Goal: Task Accomplishment & Management: Use online tool/utility

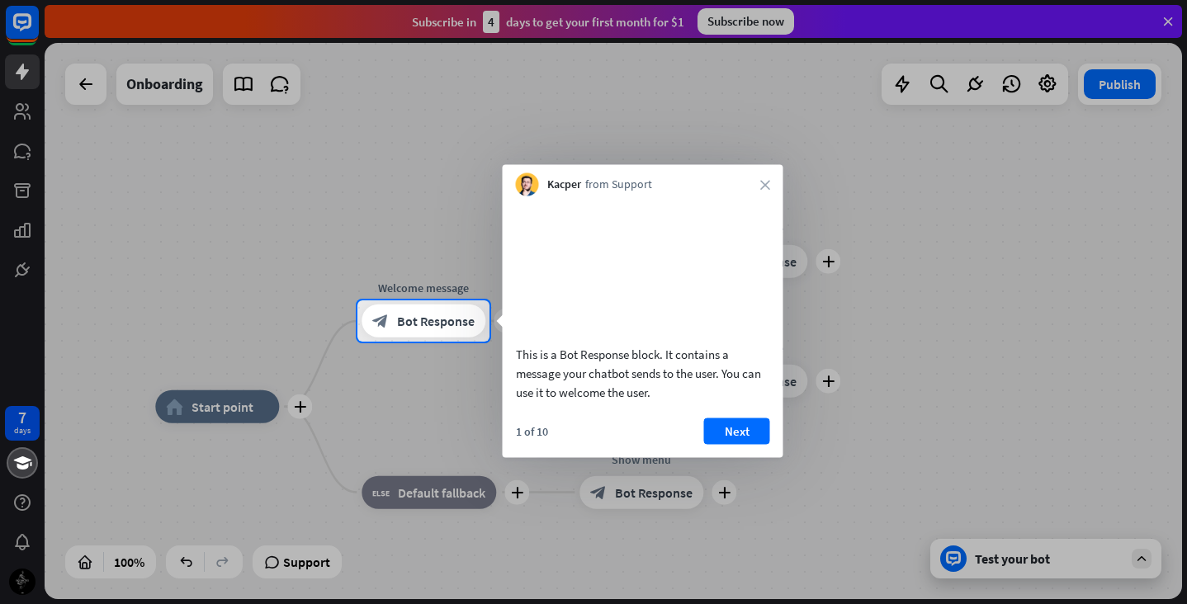
click at [735, 431] on div "This is a Bot Response block. It contains a message your chatbot sends to the u…" at bounding box center [643, 327] width 281 height 262
click at [736, 444] on button "Next" at bounding box center [737, 431] width 66 height 26
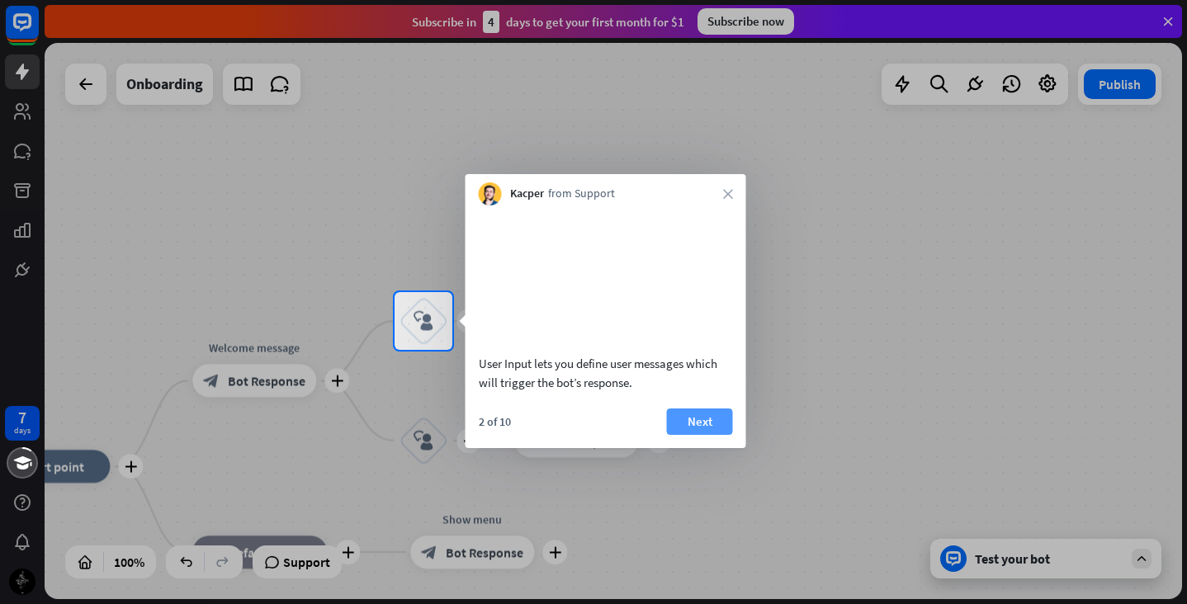
click at [702, 435] on button "Next" at bounding box center [700, 422] width 66 height 26
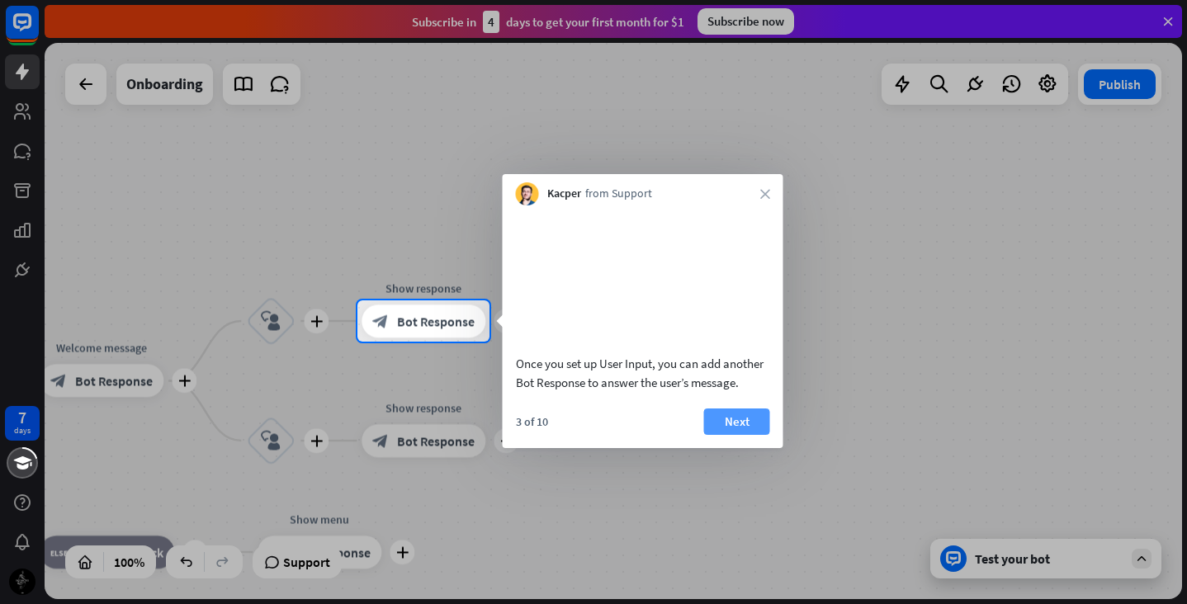
click at [735, 435] on button "Next" at bounding box center [737, 422] width 66 height 26
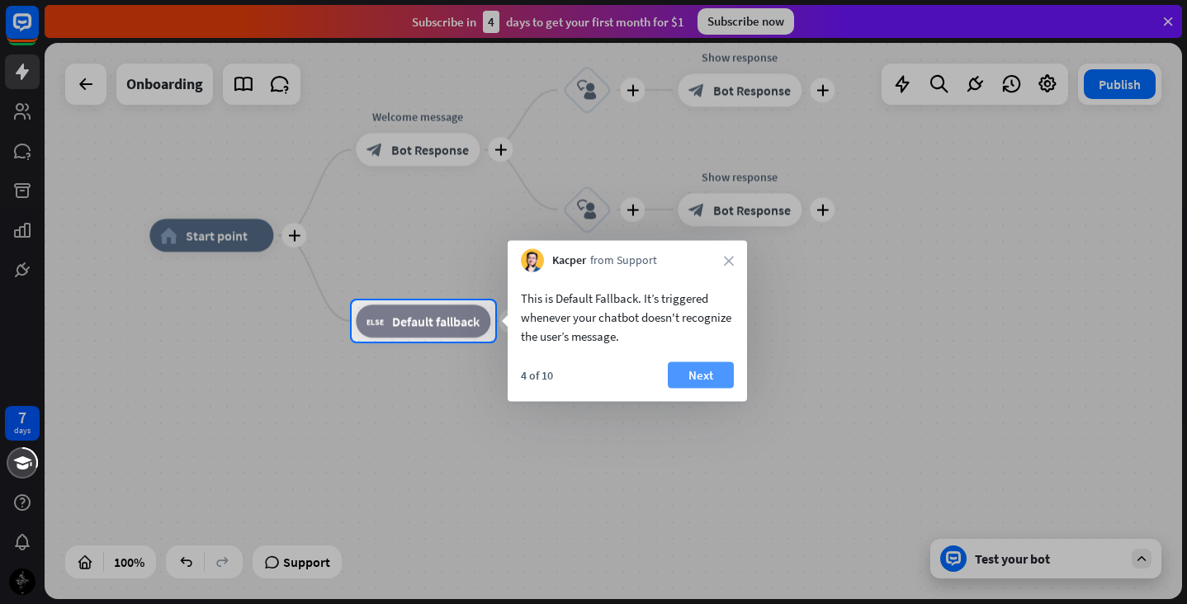
click at [713, 369] on button "Next" at bounding box center [701, 375] width 66 height 26
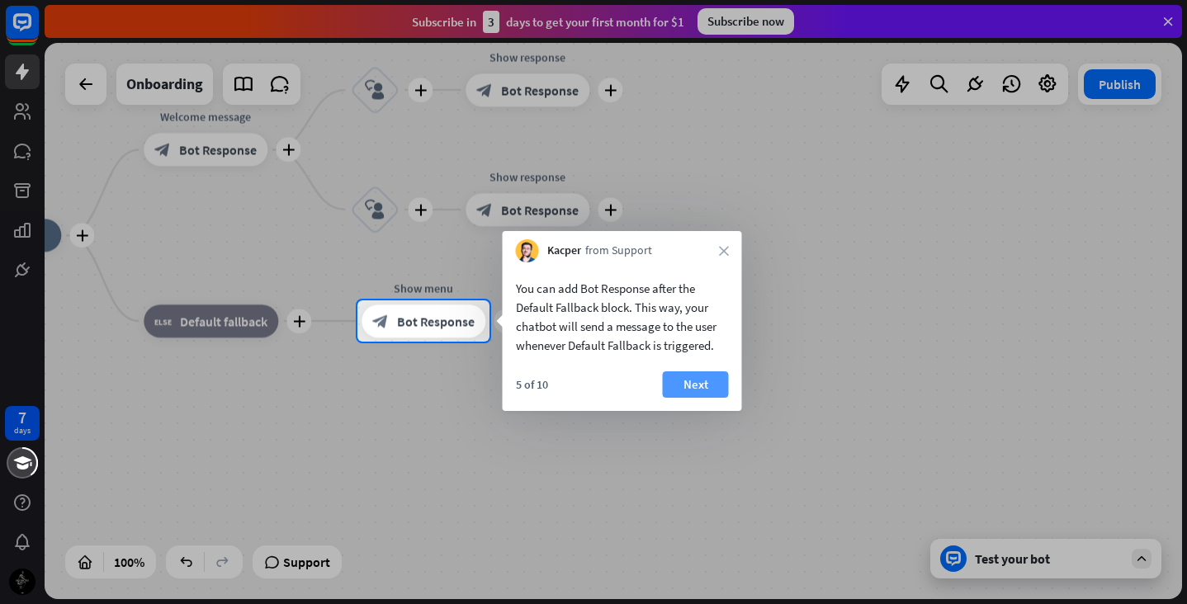
click at [702, 383] on button "Next" at bounding box center [696, 384] width 66 height 26
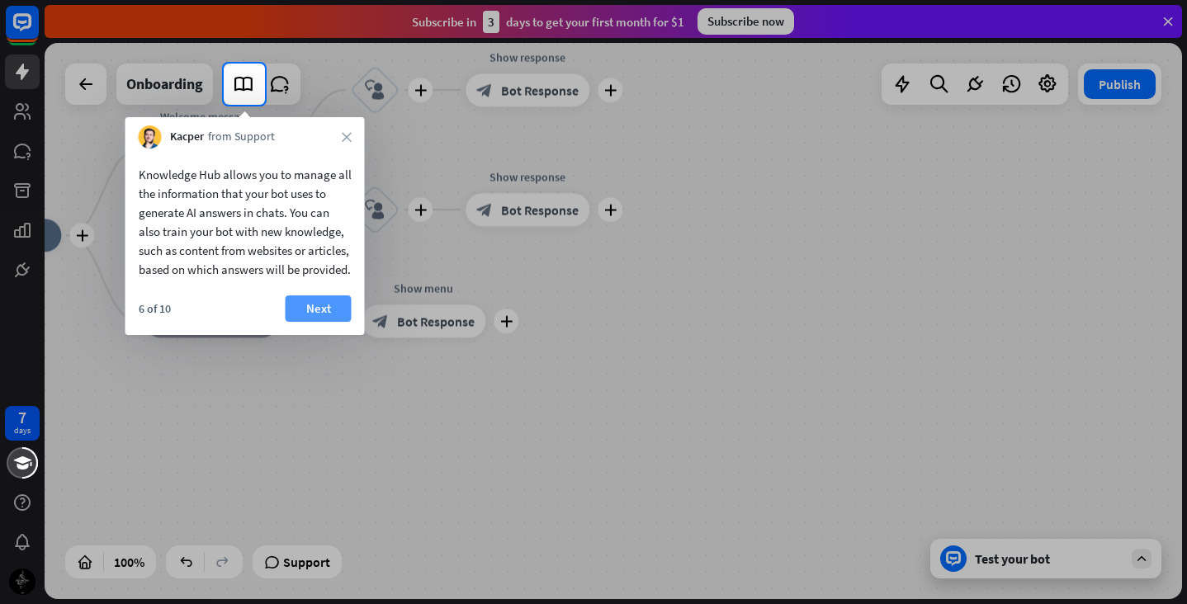
click at [315, 319] on button "Next" at bounding box center [319, 309] width 66 height 26
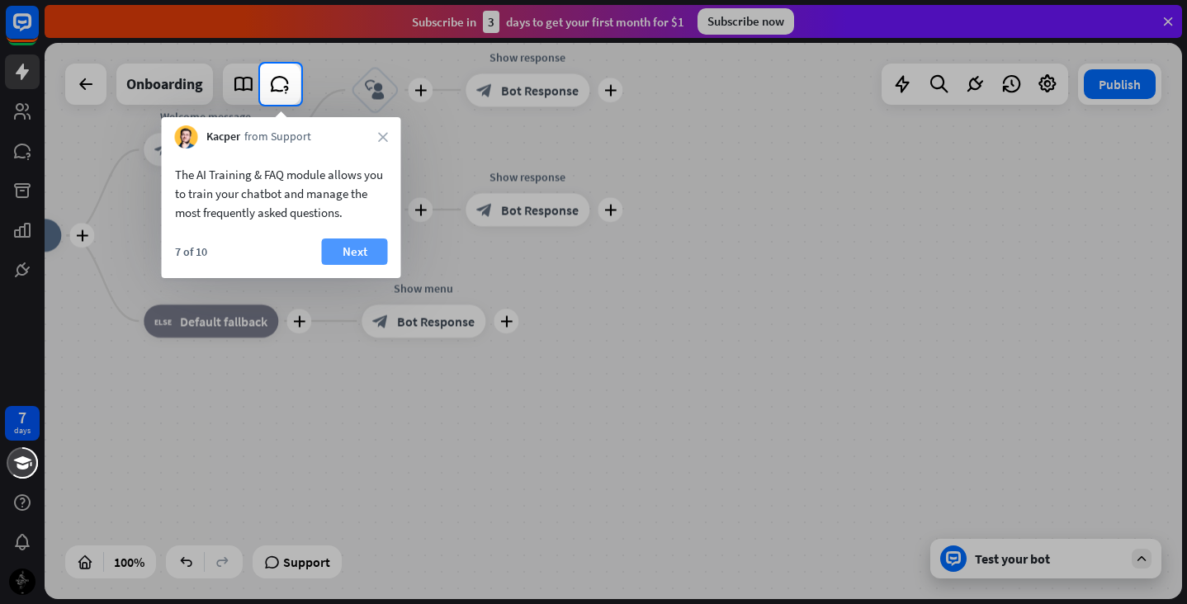
click at [350, 248] on button "Next" at bounding box center [355, 252] width 66 height 26
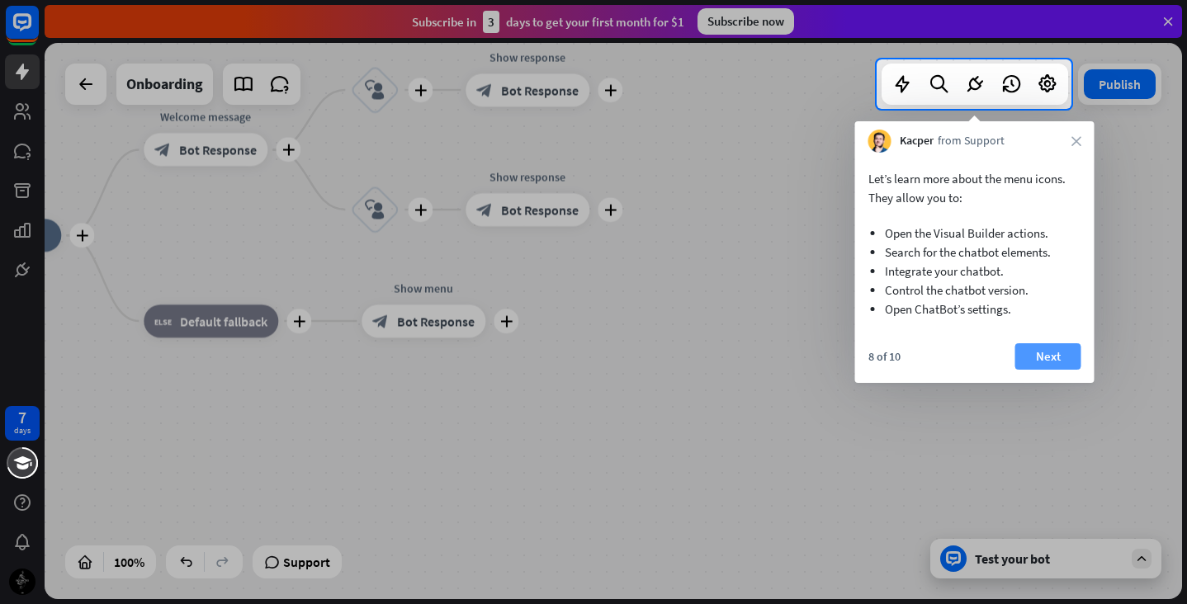
click at [1043, 354] on button "Next" at bounding box center [1048, 356] width 66 height 26
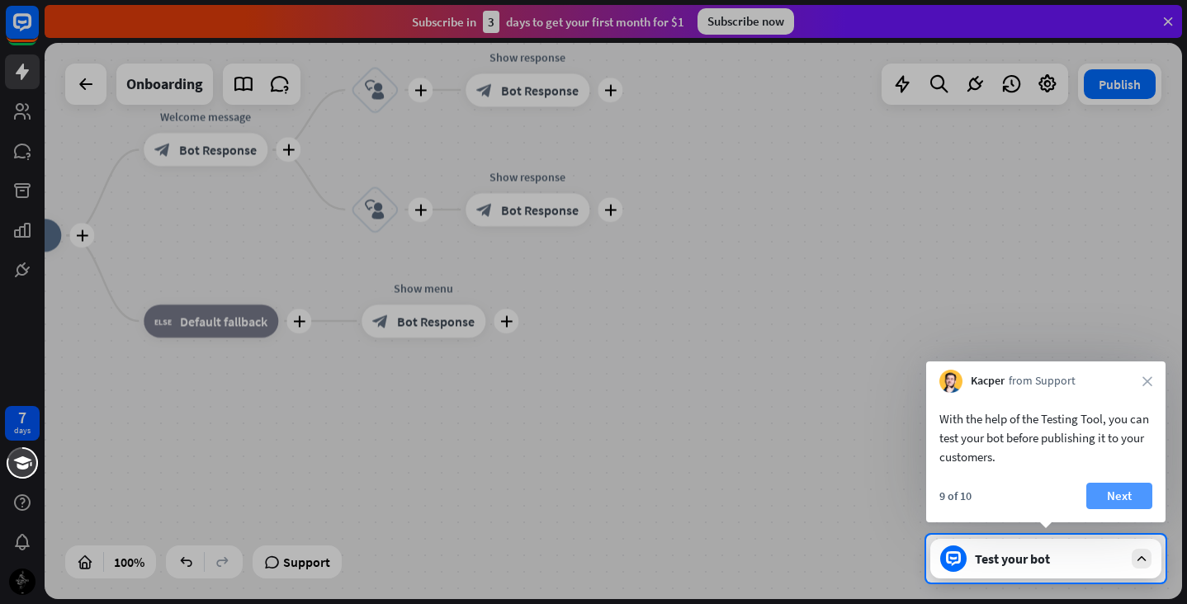
click at [1118, 492] on button "Next" at bounding box center [1119, 496] width 66 height 26
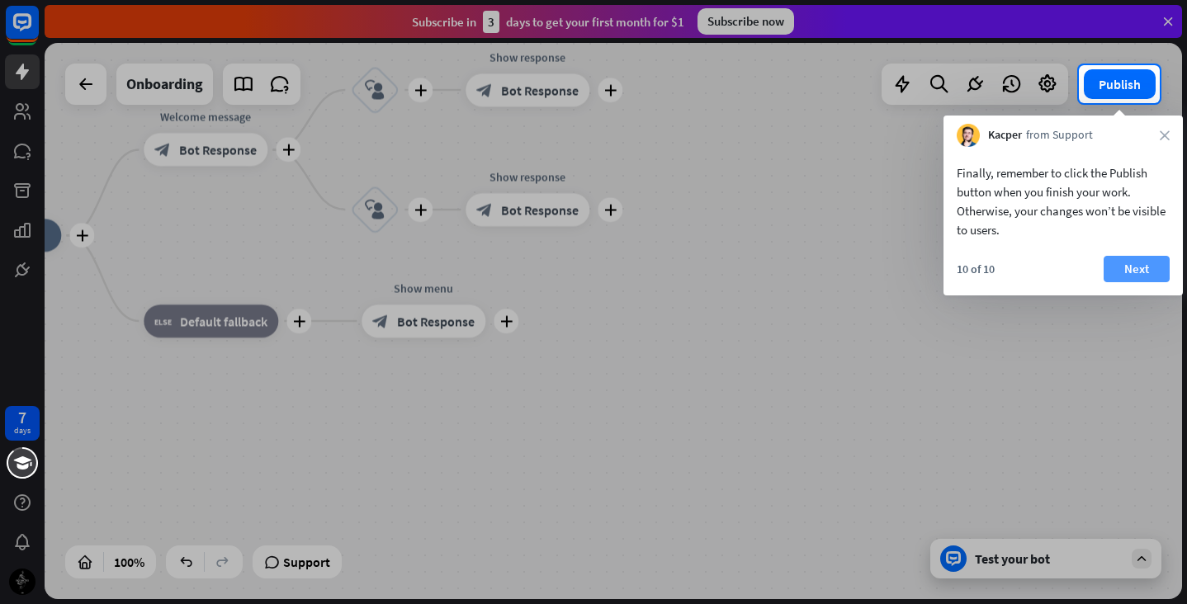
click at [1133, 258] on button "Next" at bounding box center [1137, 269] width 66 height 26
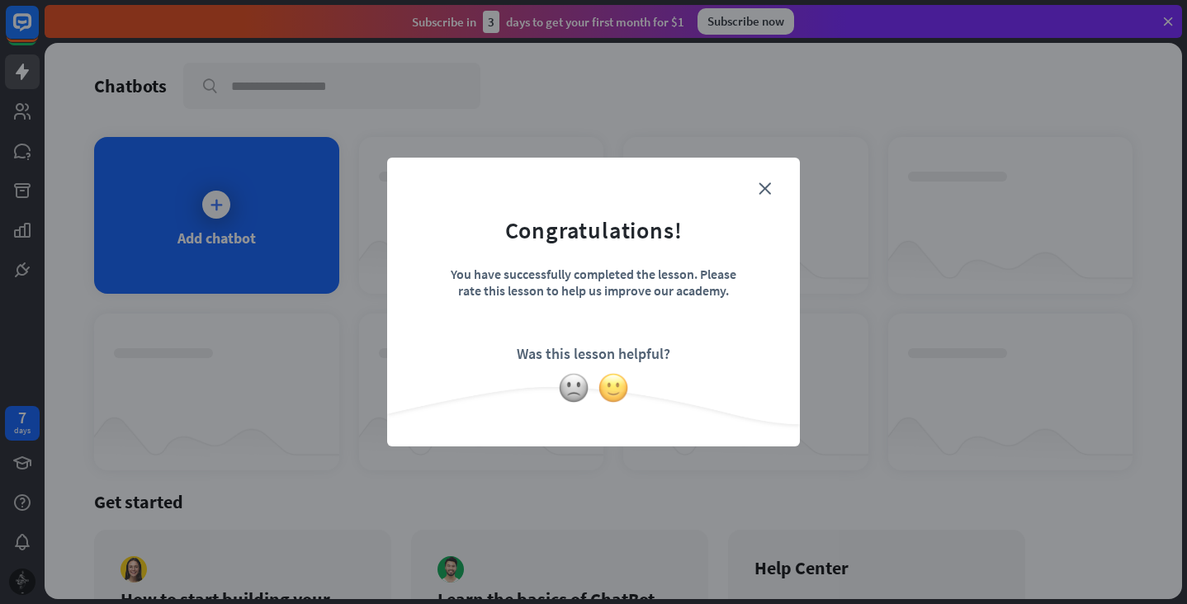
click at [613, 380] on img at bounding box center [613, 387] width 31 height 31
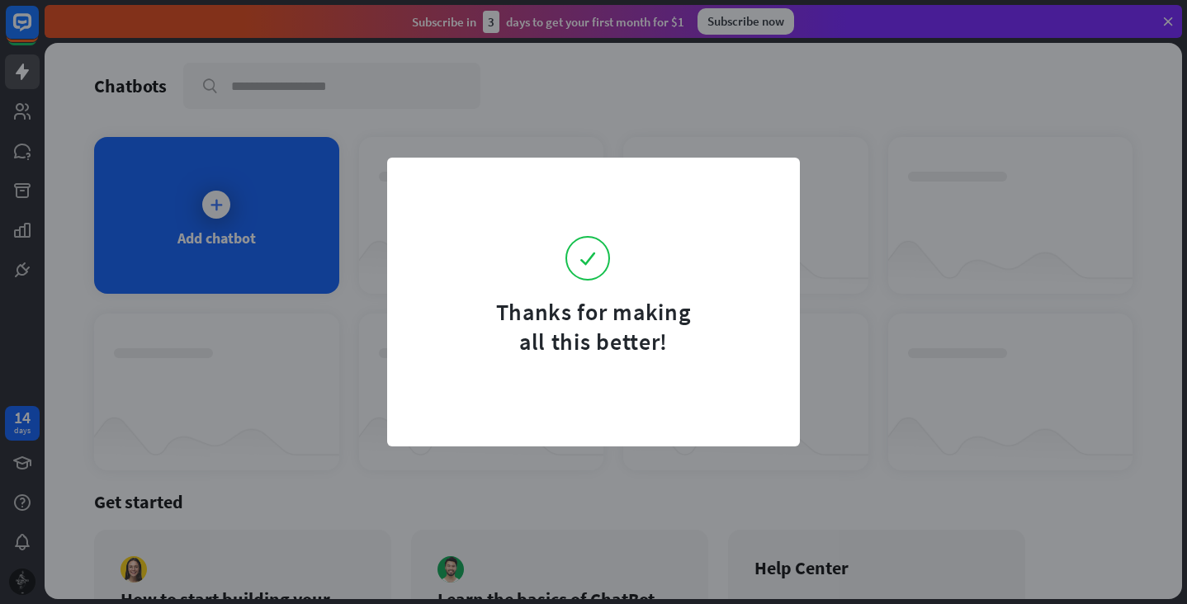
click at [838, 148] on div "Thanks for making all this better!" at bounding box center [593, 302] width 1187 height 604
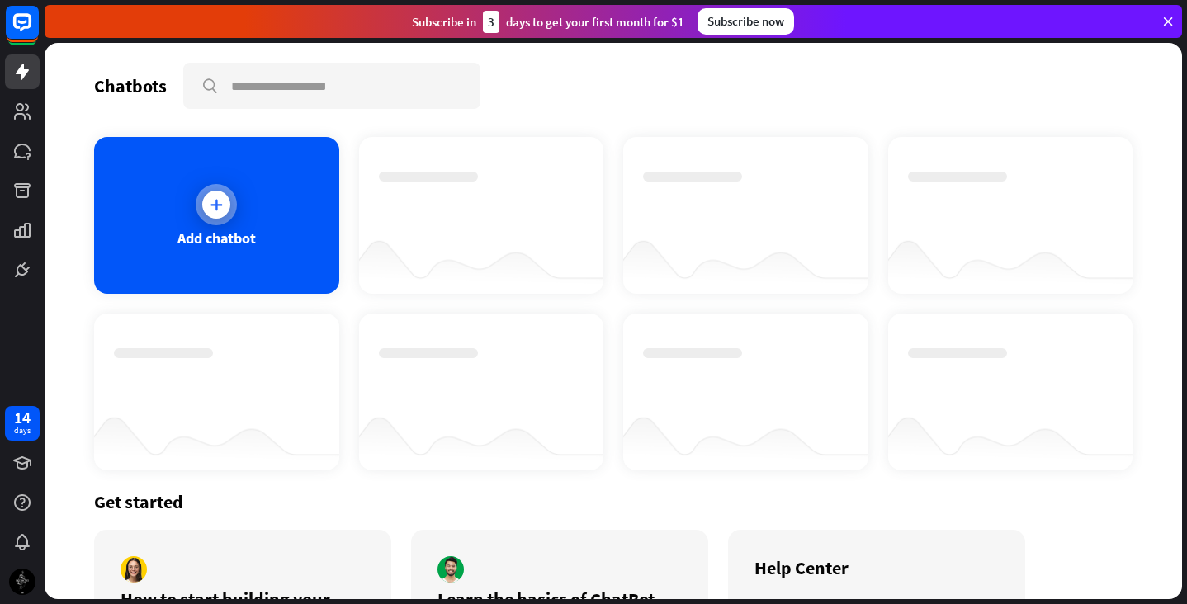
click at [282, 234] on div "Add chatbot" at bounding box center [216, 215] width 245 height 157
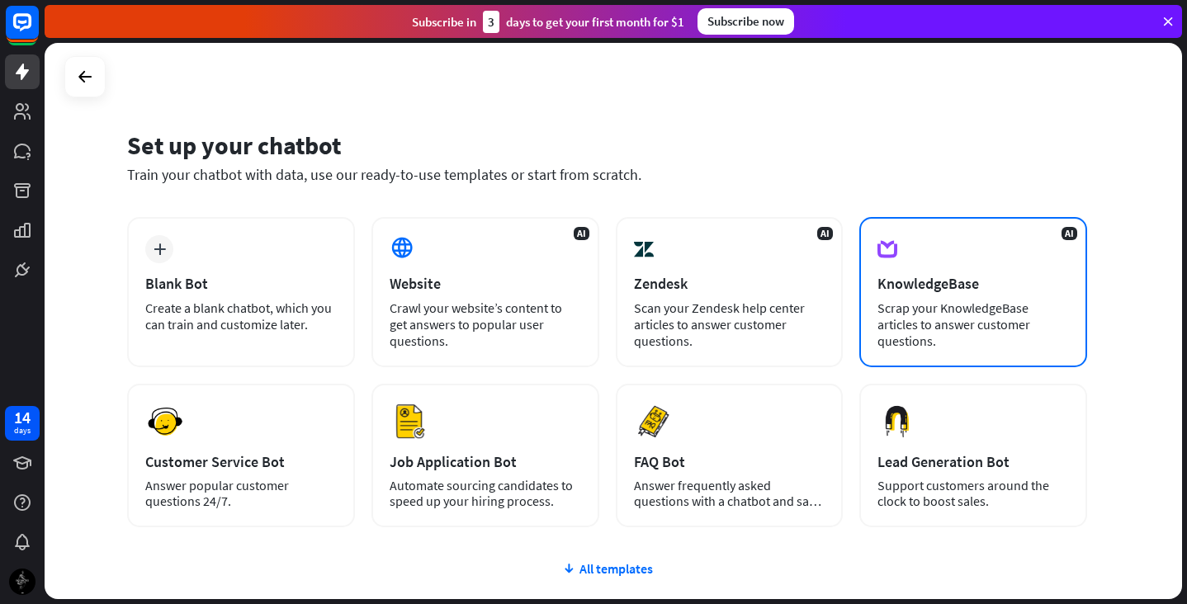
click at [884, 280] on div "KnowledgeBase" at bounding box center [973, 283] width 192 height 19
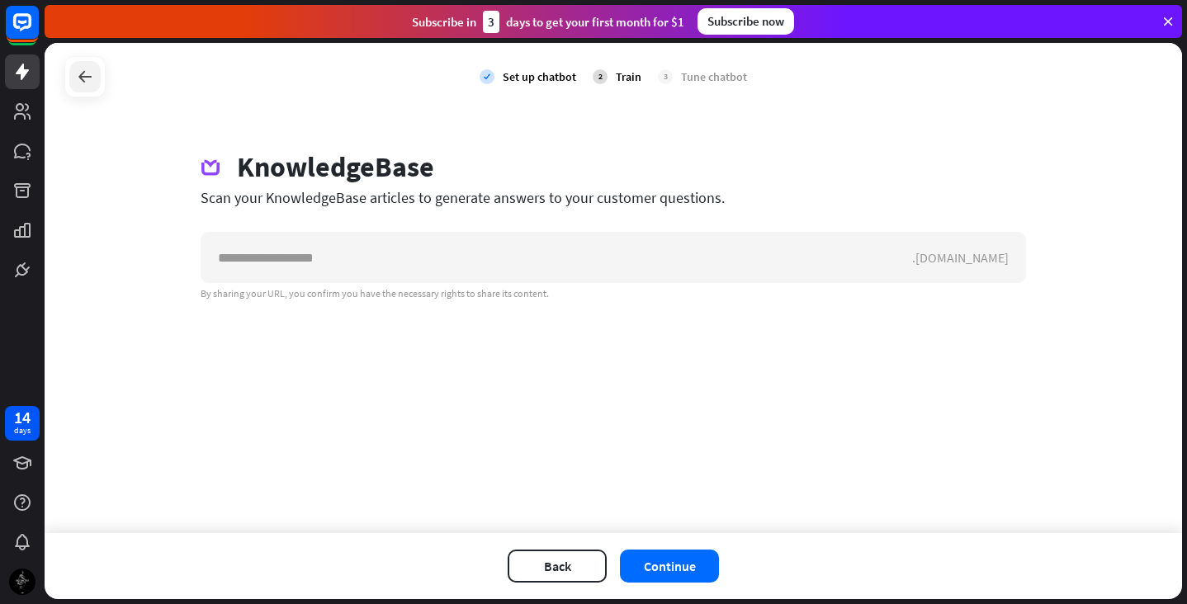
click at [90, 69] on icon at bounding box center [85, 77] width 20 height 20
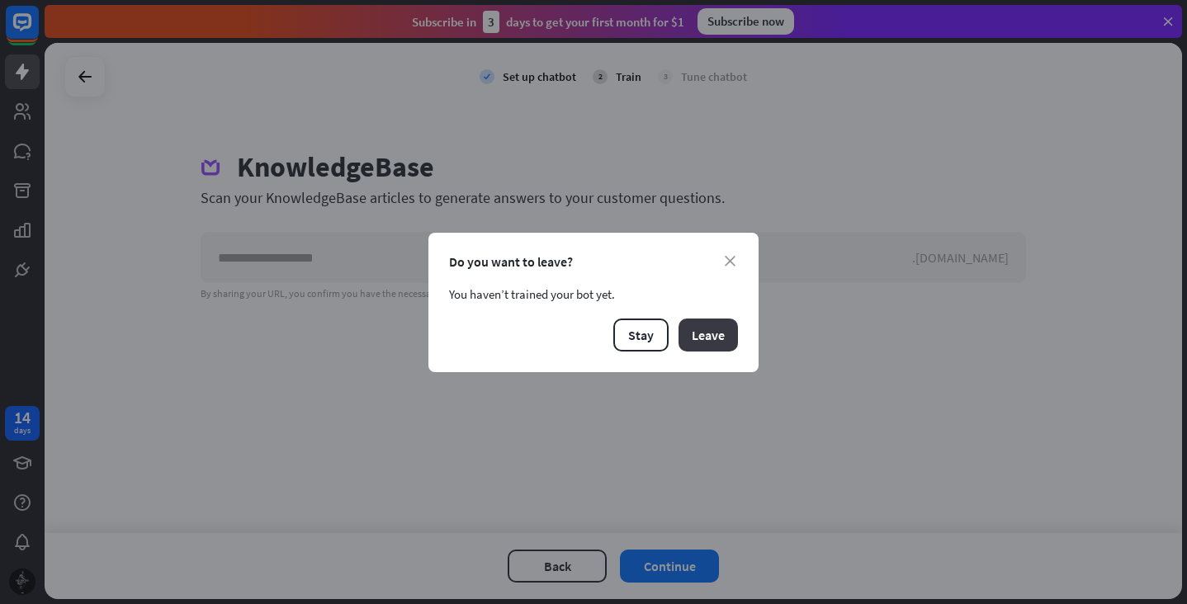
click at [693, 334] on button "Leave" at bounding box center [708, 335] width 59 height 33
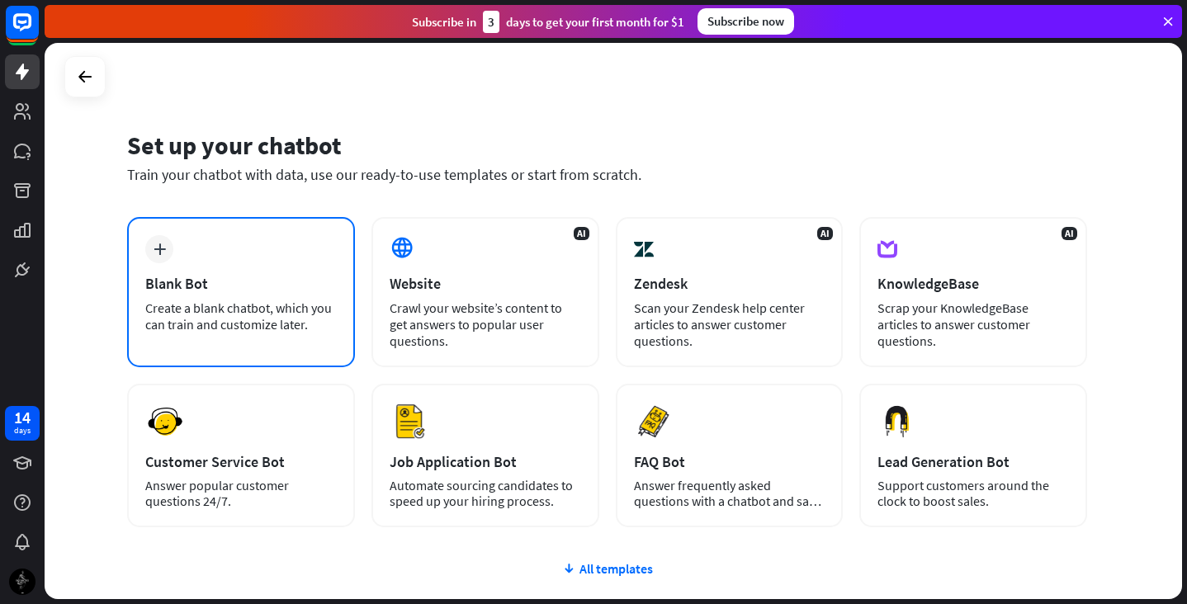
click at [251, 248] on div "plus Blank Bot Create a blank chatbot, which you can train and customize later." at bounding box center [241, 292] width 228 height 150
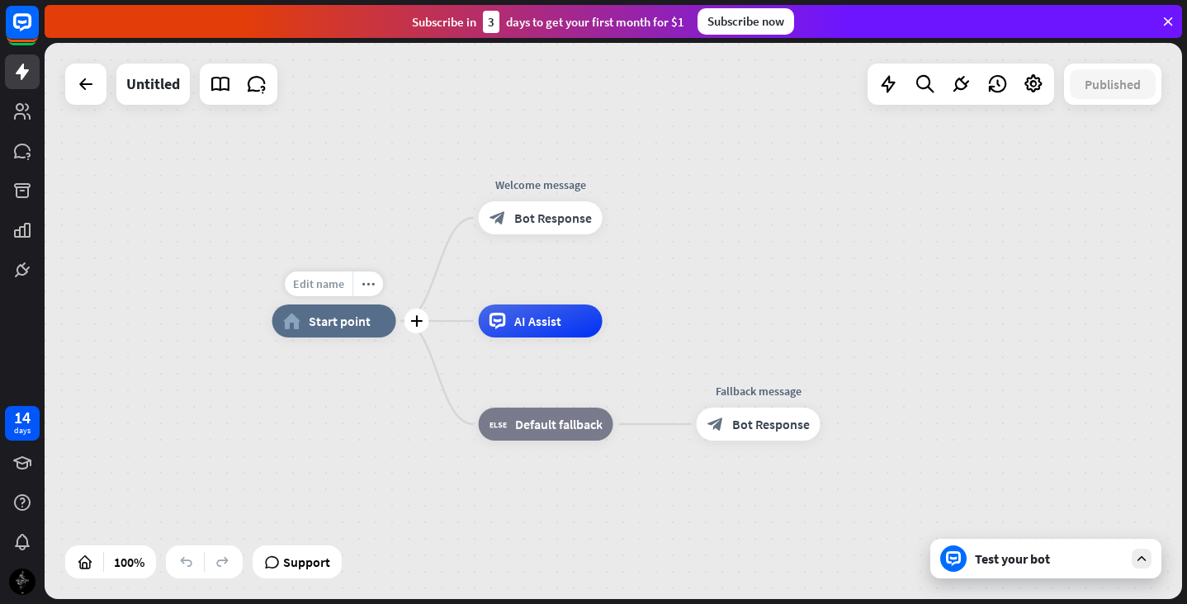
click at [323, 284] on span "Edit name" at bounding box center [318, 284] width 51 height 15
type input "****"
click at [376, 380] on div "**** home_2 Start point Welcome message block_bot_response Bot Response AI Assi…" at bounding box center [613, 321] width 1137 height 556
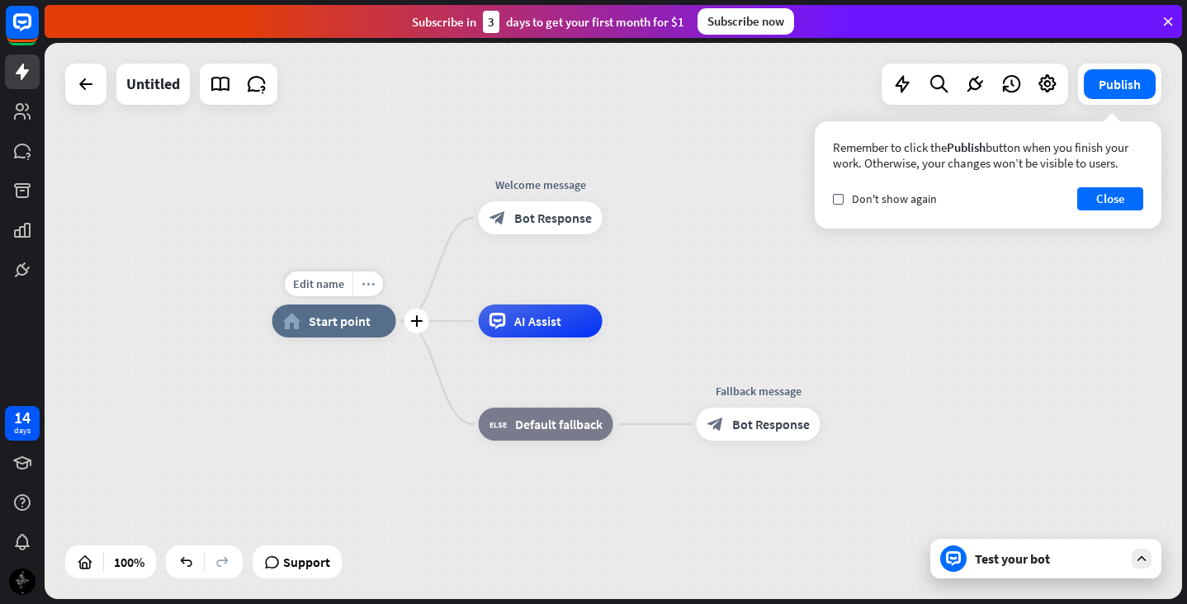
click at [366, 289] on icon "more_horiz" at bounding box center [368, 284] width 13 height 12
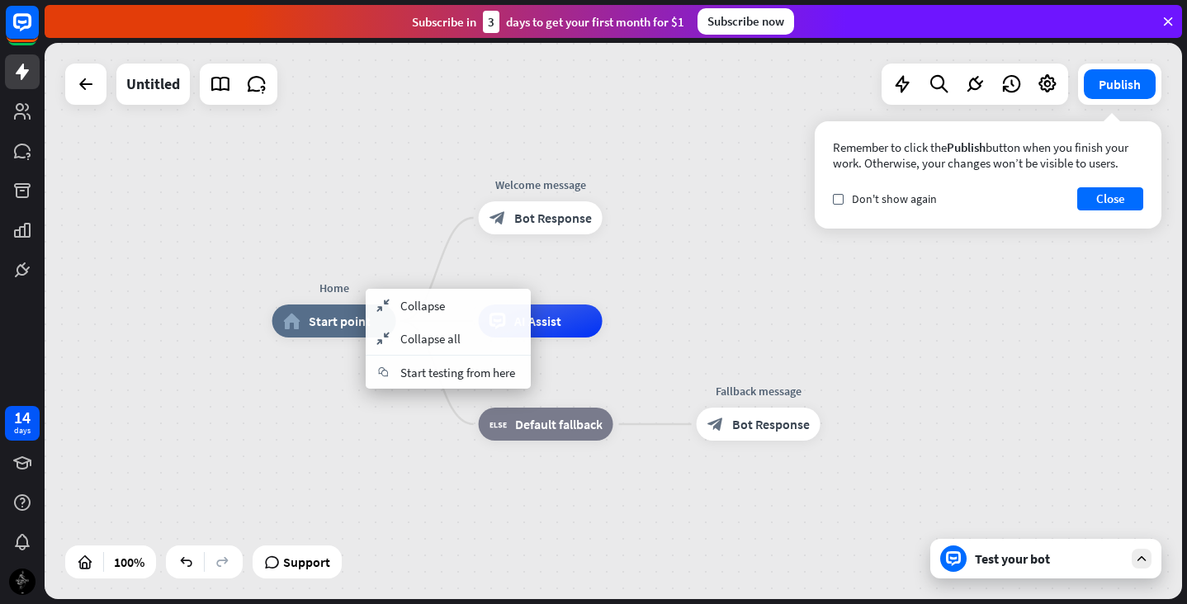
click at [353, 435] on div "Home home_2 Start point Welcome message block_bot_response Bot Response AI Assi…" at bounding box center [840, 599] width 1137 height 556
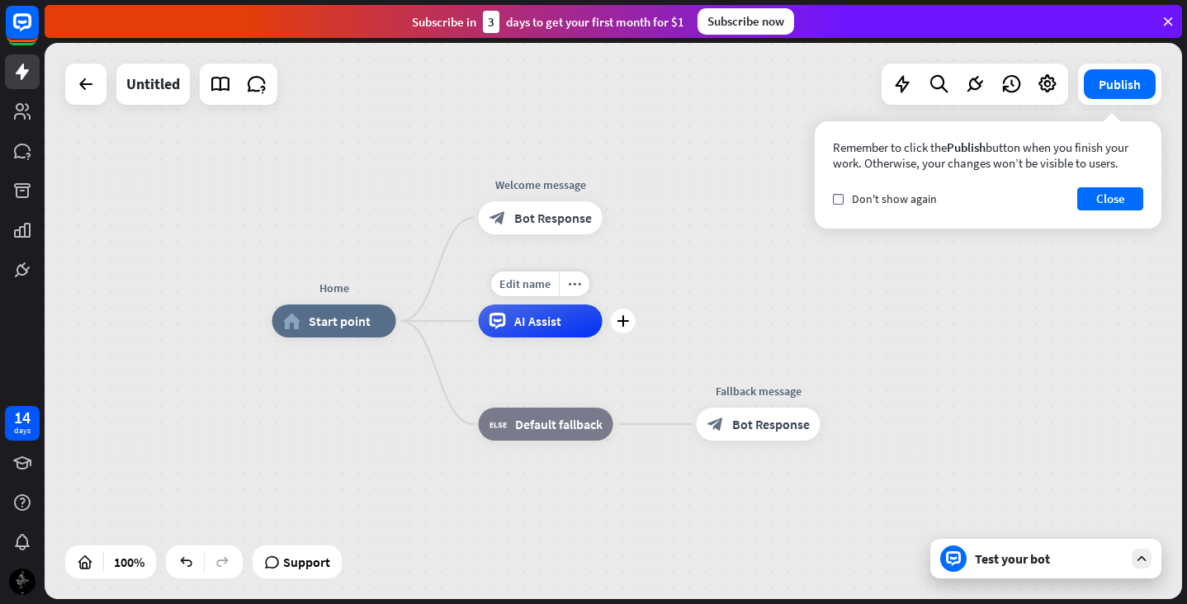
click at [556, 321] on span "AI Assist" at bounding box center [537, 321] width 47 height 17
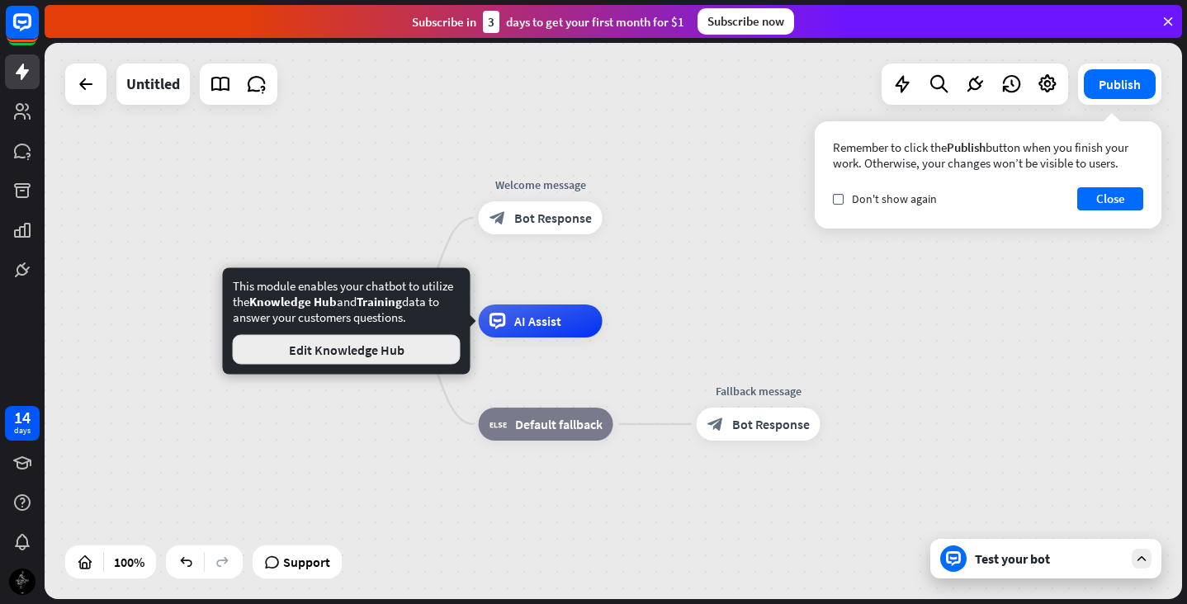
click at [351, 348] on button "Edit Knowledge Hub" at bounding box center [347, 350] width 228 height 30
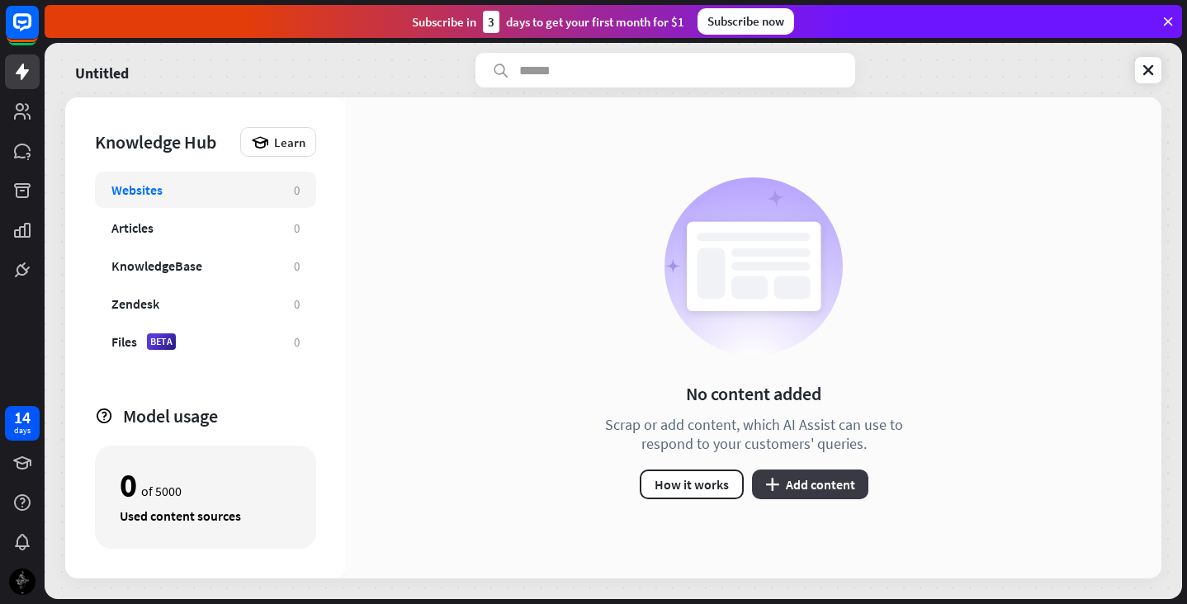
click at [800, 483] on button "plus Add content" at bounding box center [810, 485] width 116 height 30
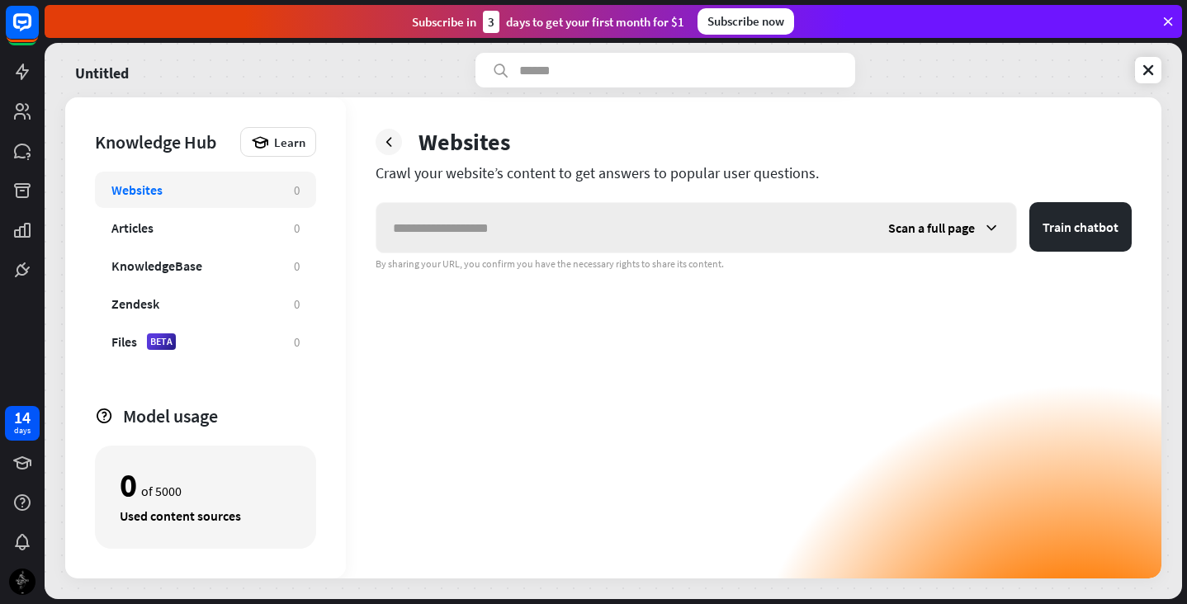
click at [944, 229] on span "Scan a full page" at bounding box center [931, 228] width 87 height 17
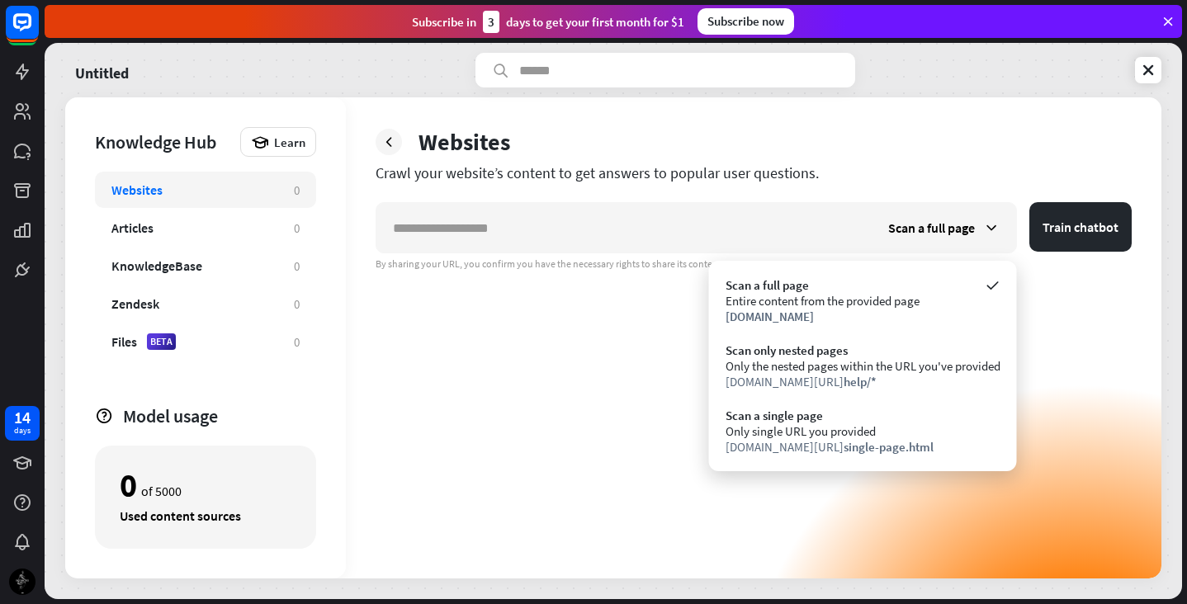
click at [1036, 307] on div "Scan a full page Train chatbot By sharing your URL, you confirm you have the ne…" at bounding box center [754, 390] width 756 height 376
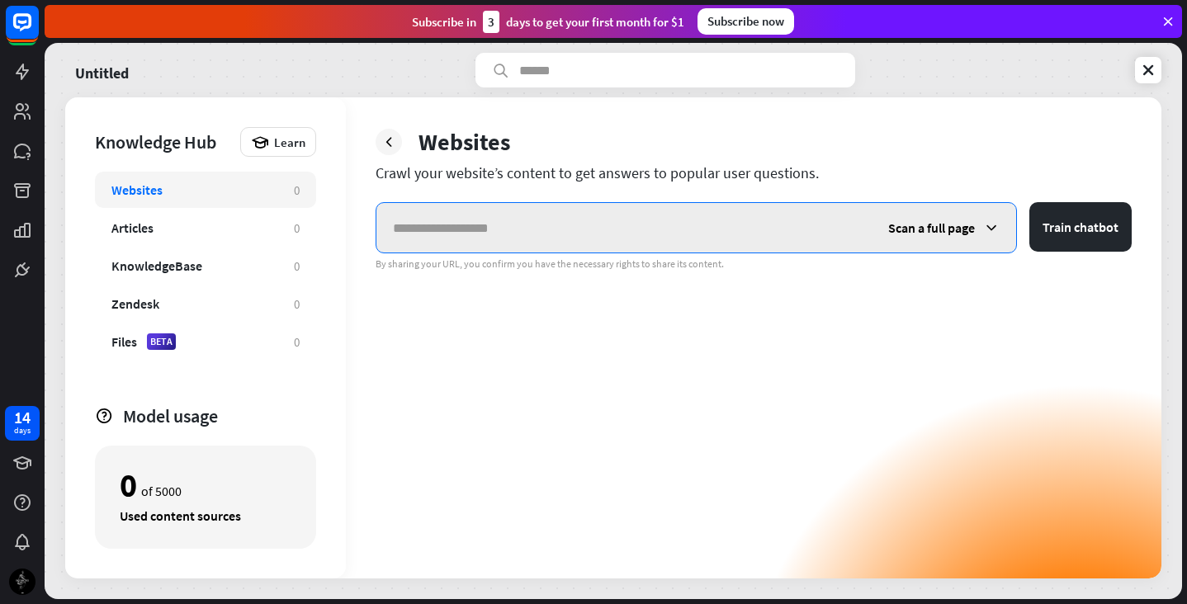
click at [537, 227] on input "text" at bounding box center [623, 228] width 495 height 50
paste input "**********"
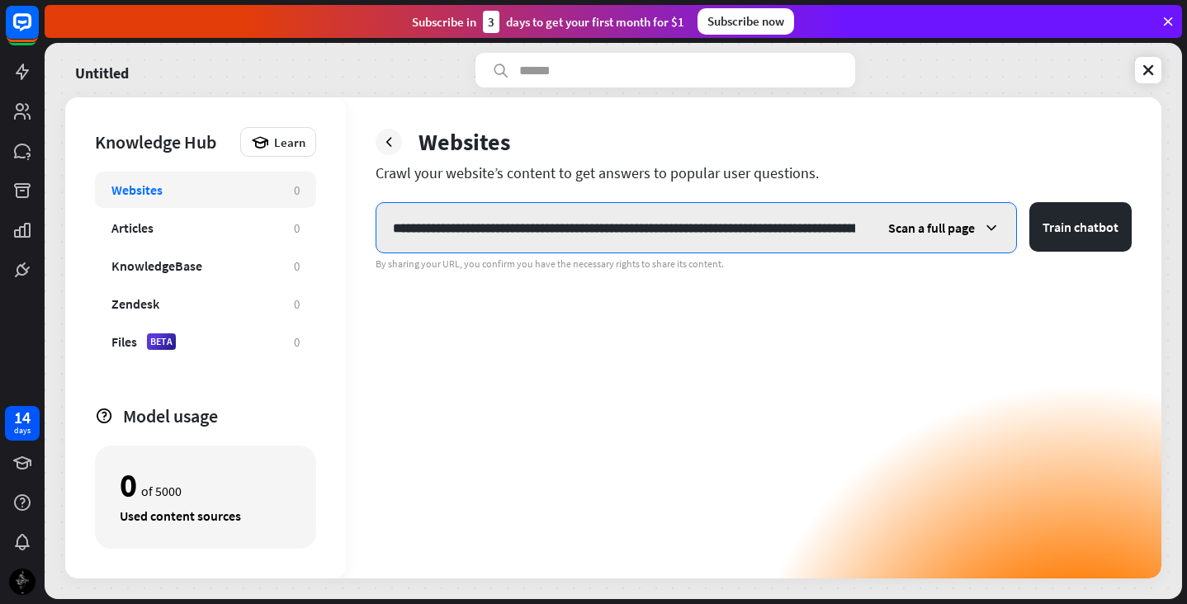
scroll to position [0, 2971]
type input "**********"
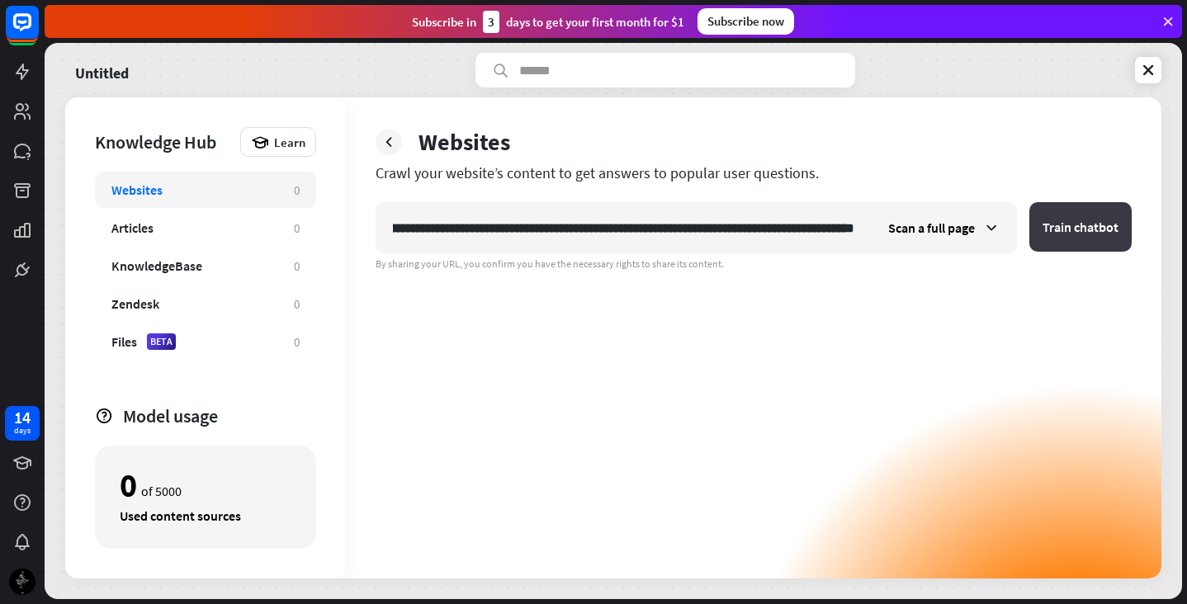
scroll to position [0, 0]
click at [1063, 212] on button "Train chatbot" at bounding box center [1080, 227] width 102 height 50
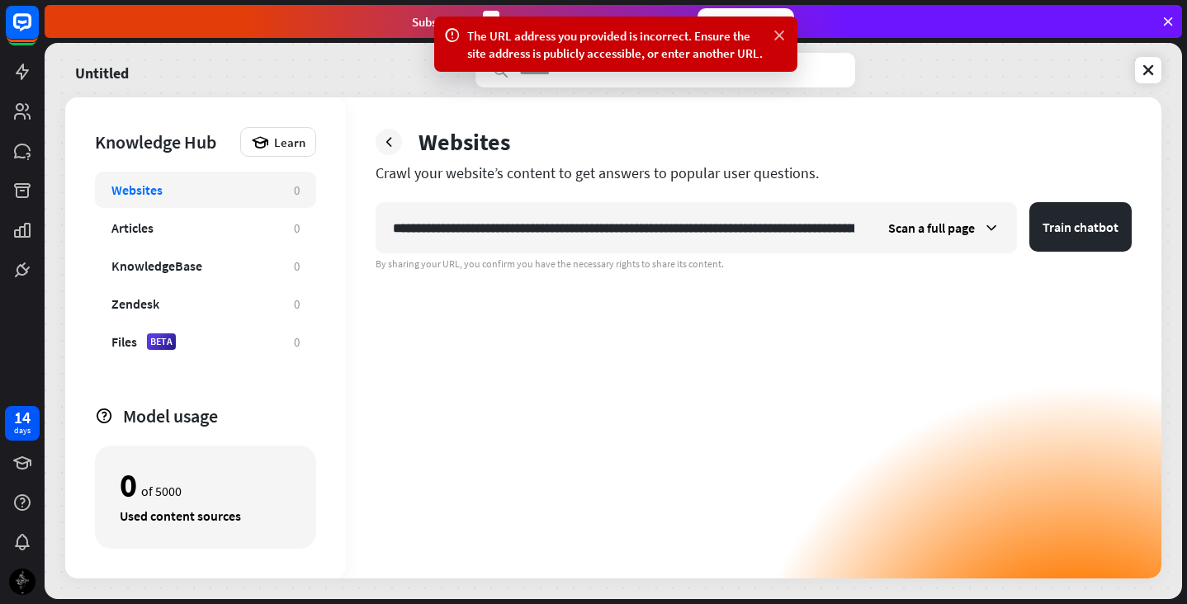
click at [779, 27] on icon at bounding box center [779, 35] width 17 height 17
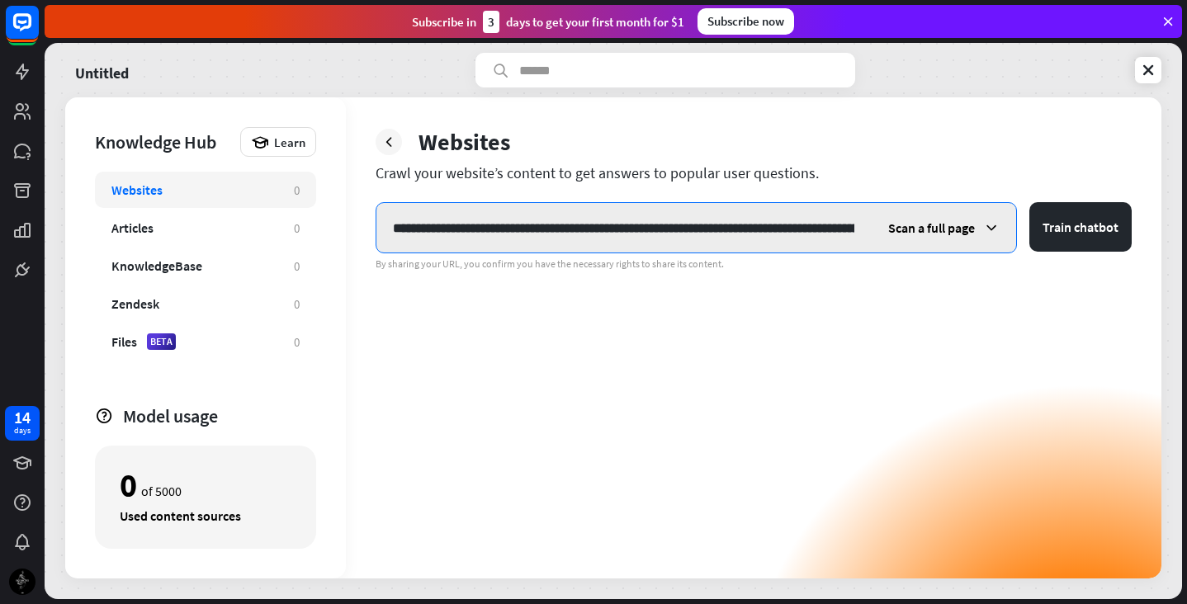
click at [621, 237] on input "**********" at bounding box center [623, 228] width 494 height 50
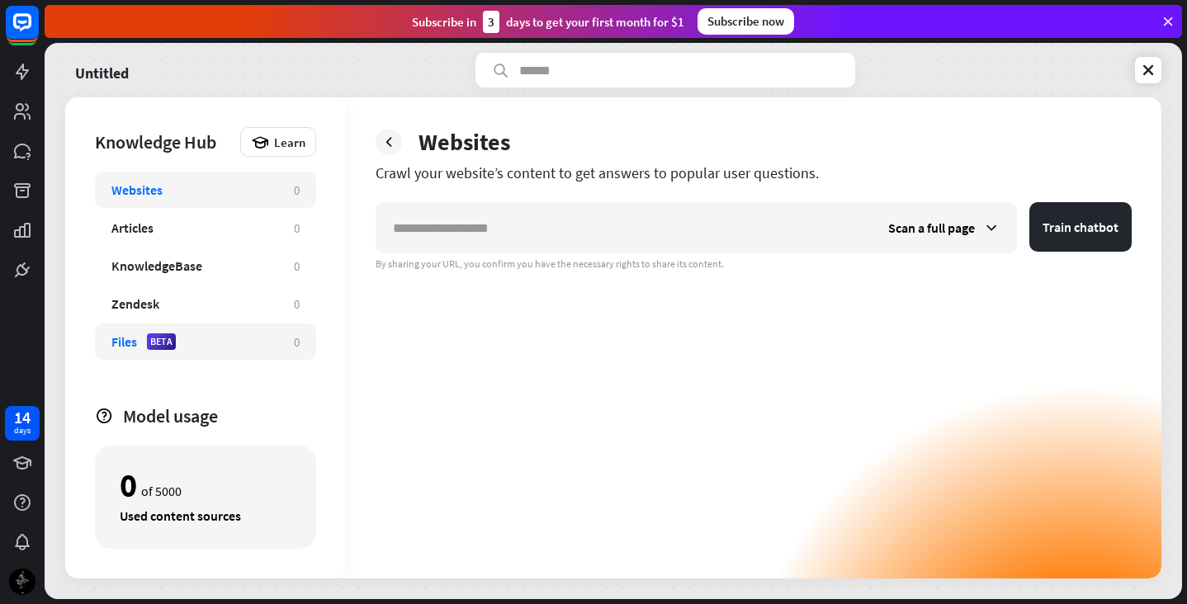
click at [216, 338] on div "Files BETA" at bounding box center [194, 341] width 166 height 17
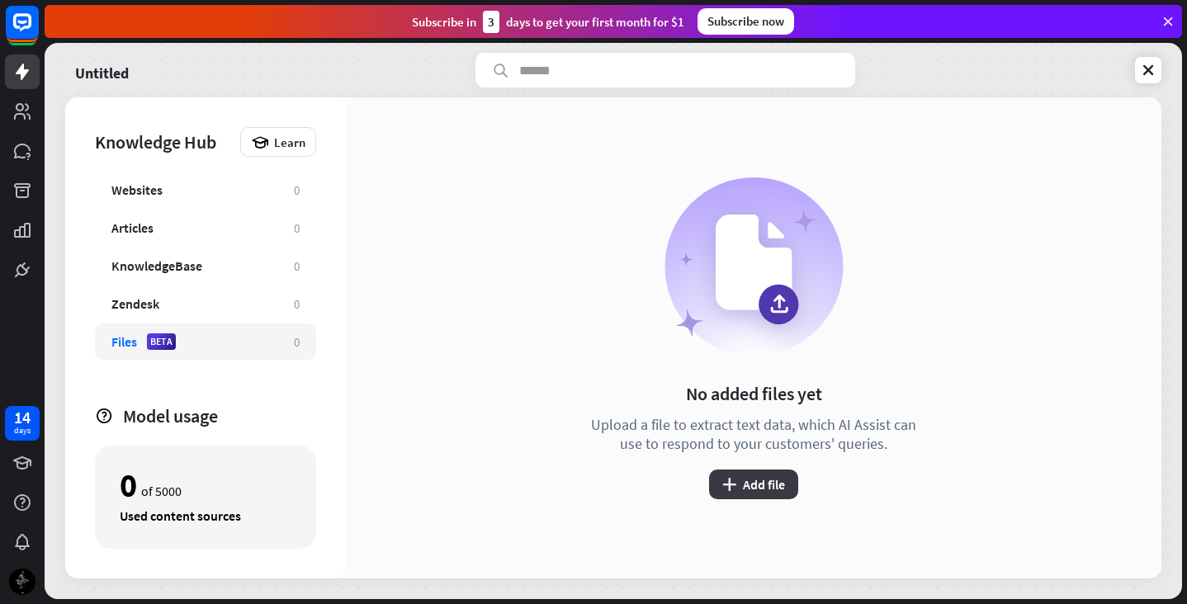
click at [765, 483] on button "plus Add file" at bounding box center [753, 485] width 89 height 30
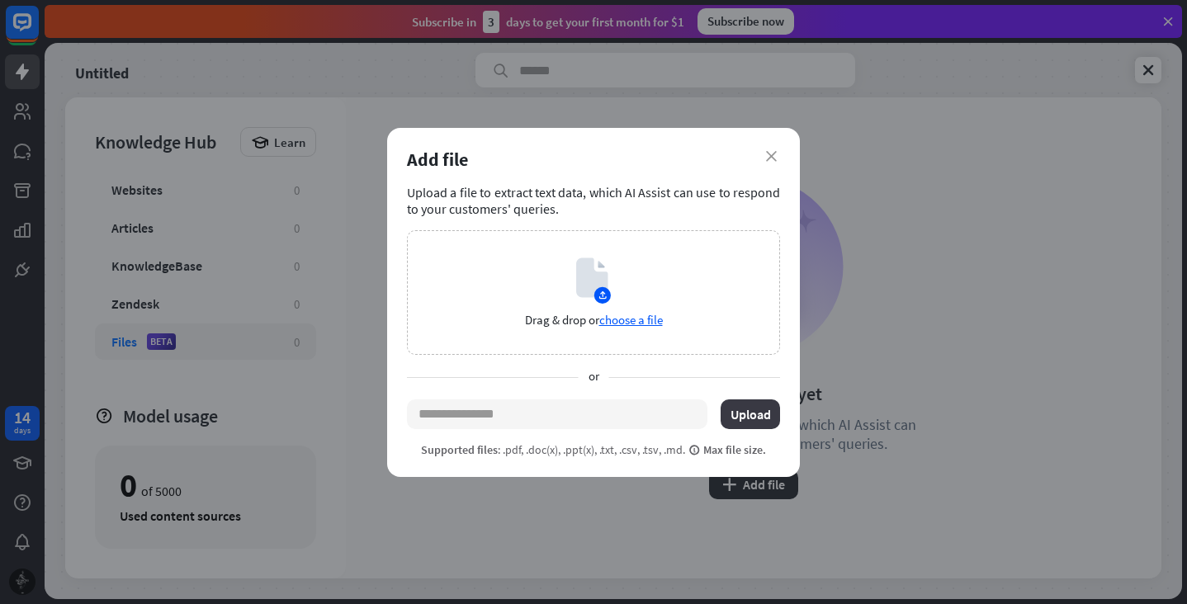
click at [734, 404] on button "Upload" at bounding box center [750, 415] width 59 height 30
click at [574, 270] on div "Drag & drop or choose a file" at bounding box center [593, 292] width 373 height 125
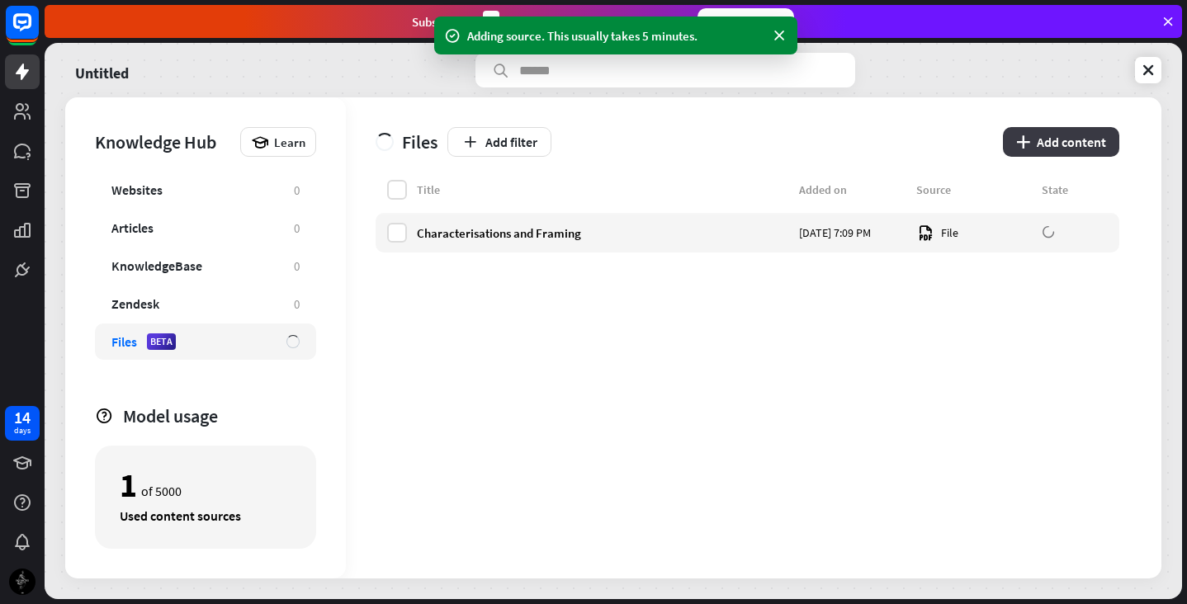
click at [1071, 134] on button "plus Add content" at bounding box center [1061, 142] width 116 height 30
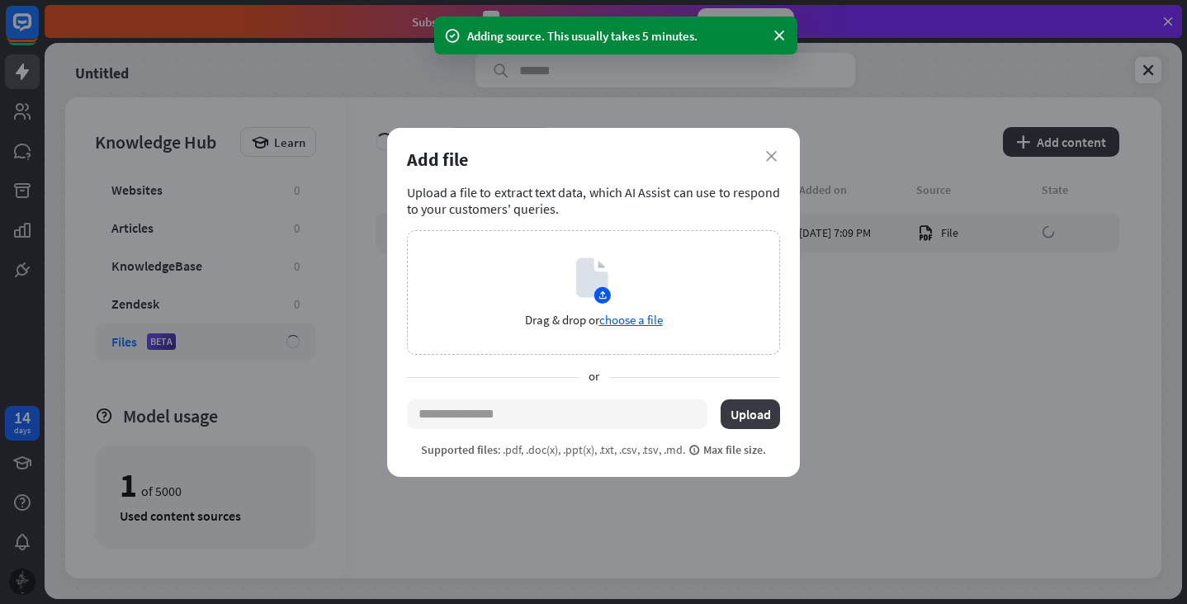
click at [749, 411] on button "Upload" at bounding box center [750, 415] width 59 height 30
click at [631, 319] on span "choose a file" at bounding box center [631, 320] width 64 height 16
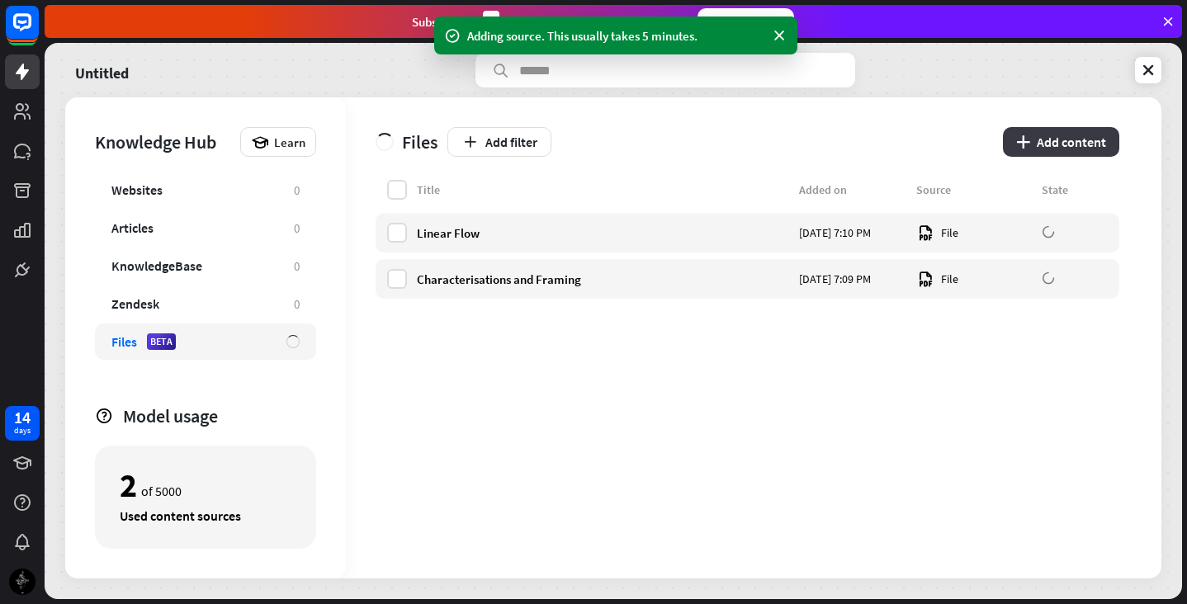
click at [1031, 143] on button "plus Add content" at bounding box center [1061, 142] width 116 height 30
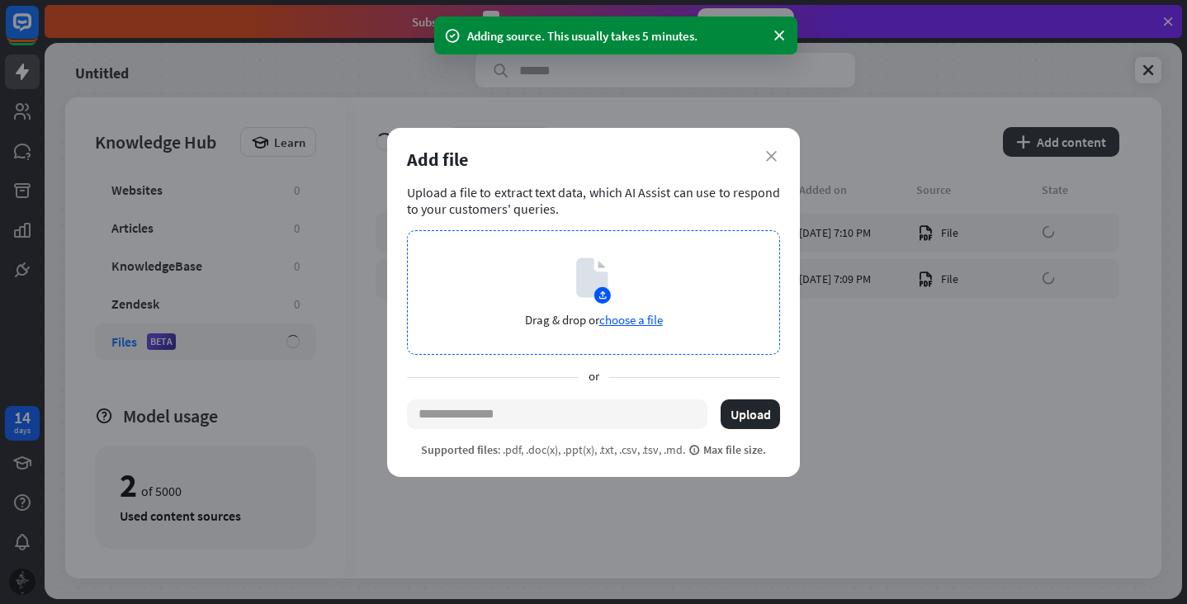
click at [634, 317] on span "choose a file" at bounding box center [631, 320] width 64 height 16
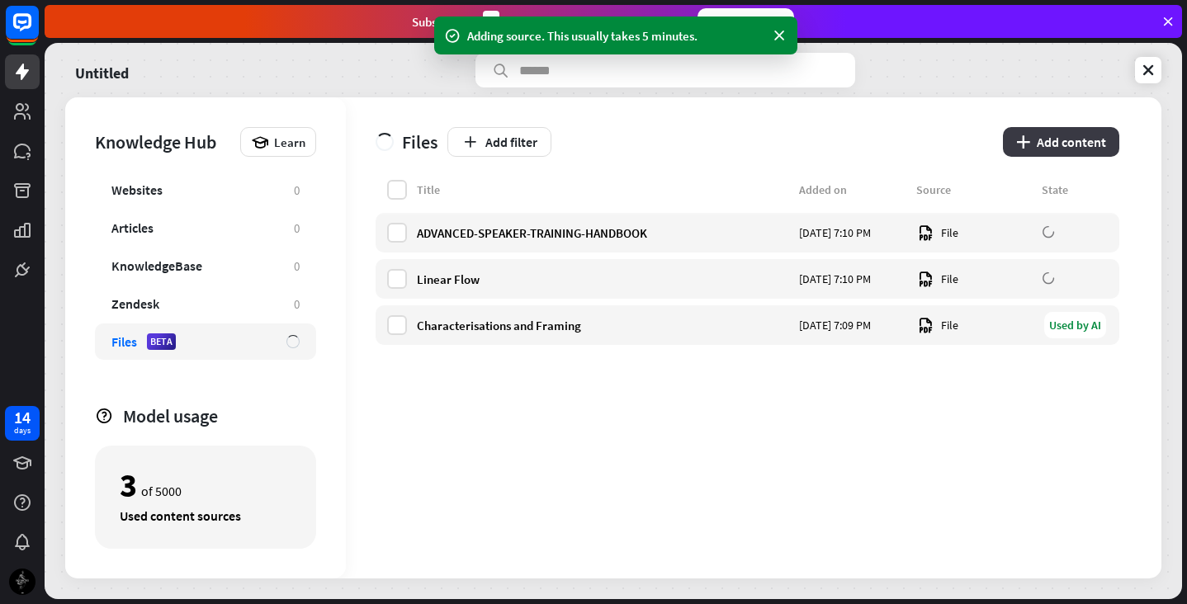
click at [1053, 154] on button "plus Add content" at bounding box center [1061, 142] width 116 height 30
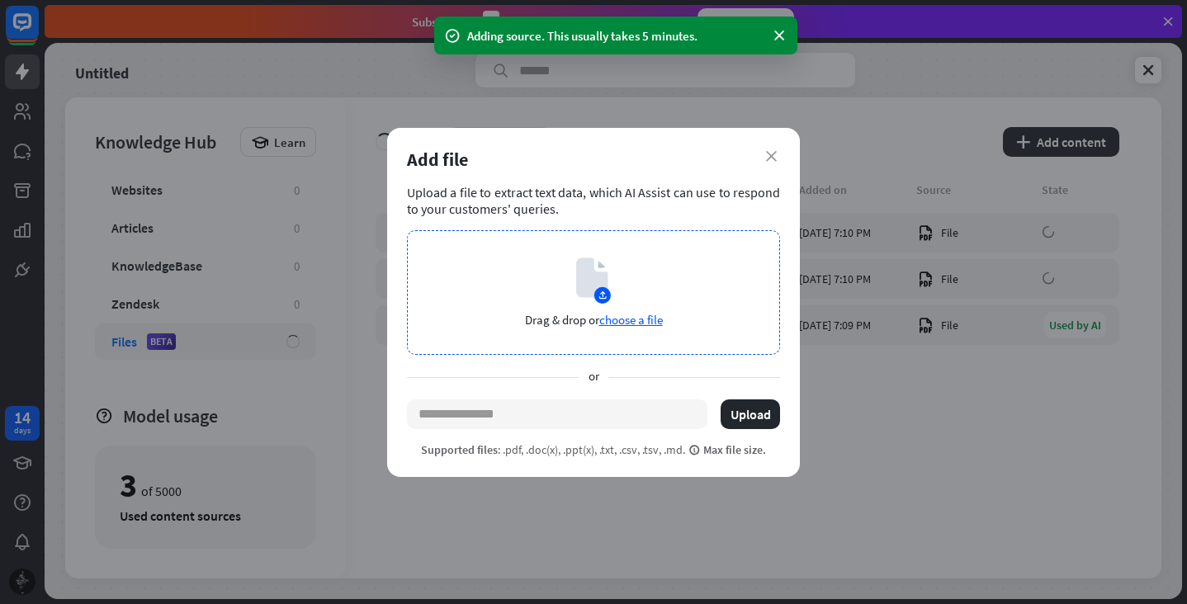
click at [627, 319] on span "choose a file" at bounding box center [631, 320] width 64 height 16
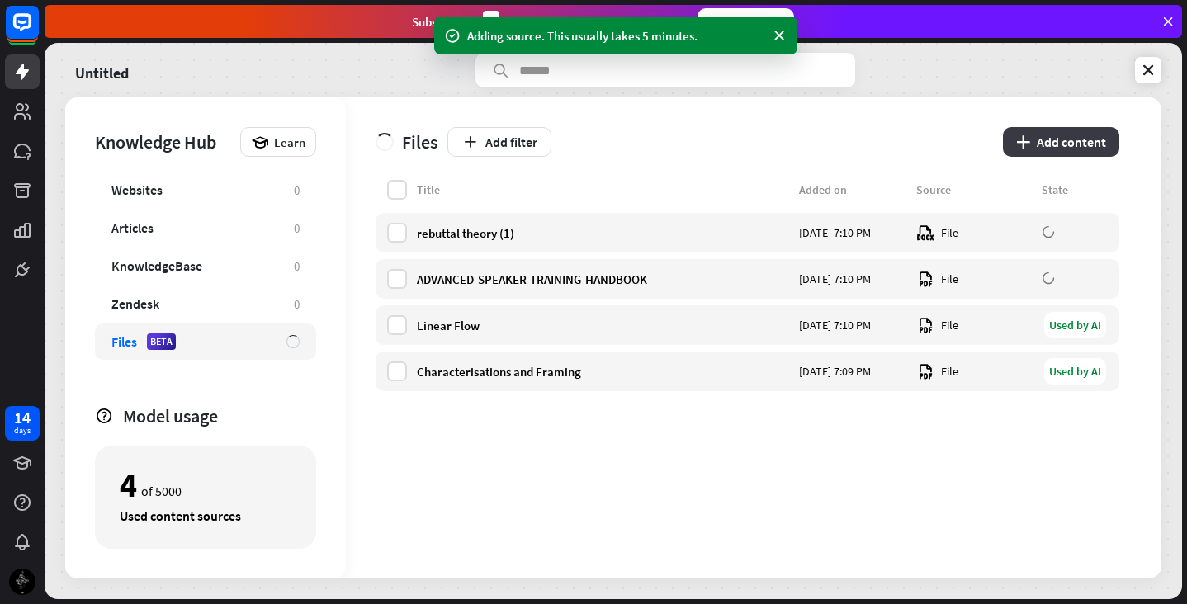
click at [1050, 143] on button "plus Add content" at bounding box center [1061, 142] width 116 height 30
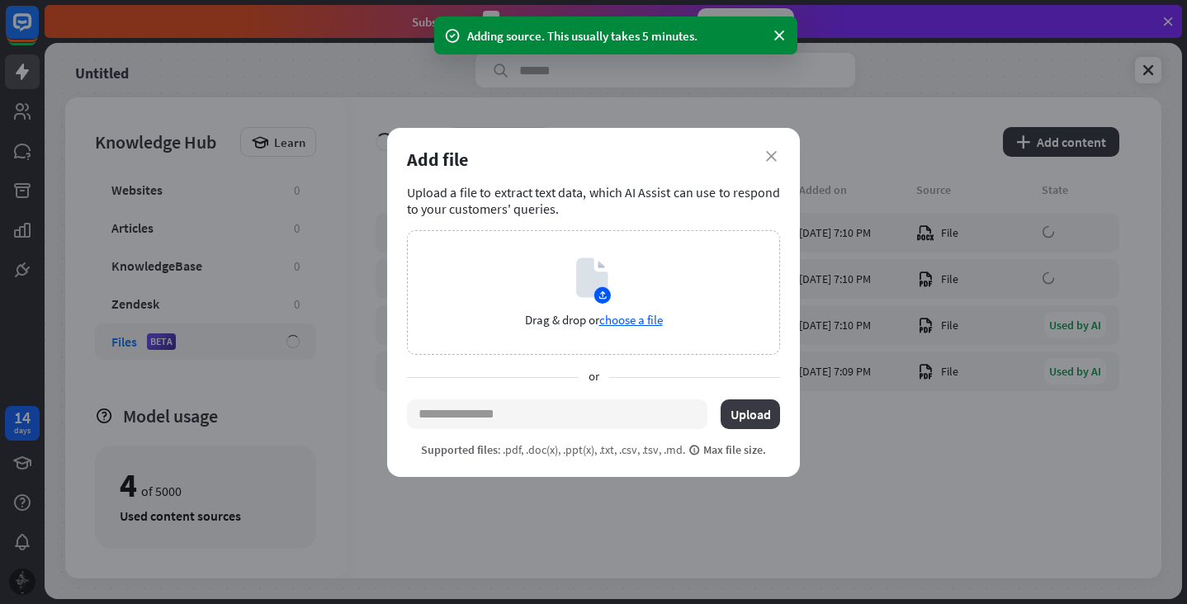
click at [745, 415] on button "Upload" at bounding box center [750, 415] width 59 height 30
click at [640, 313] on span "choose a file" at bounding box center [631, 320] width 64 height 16
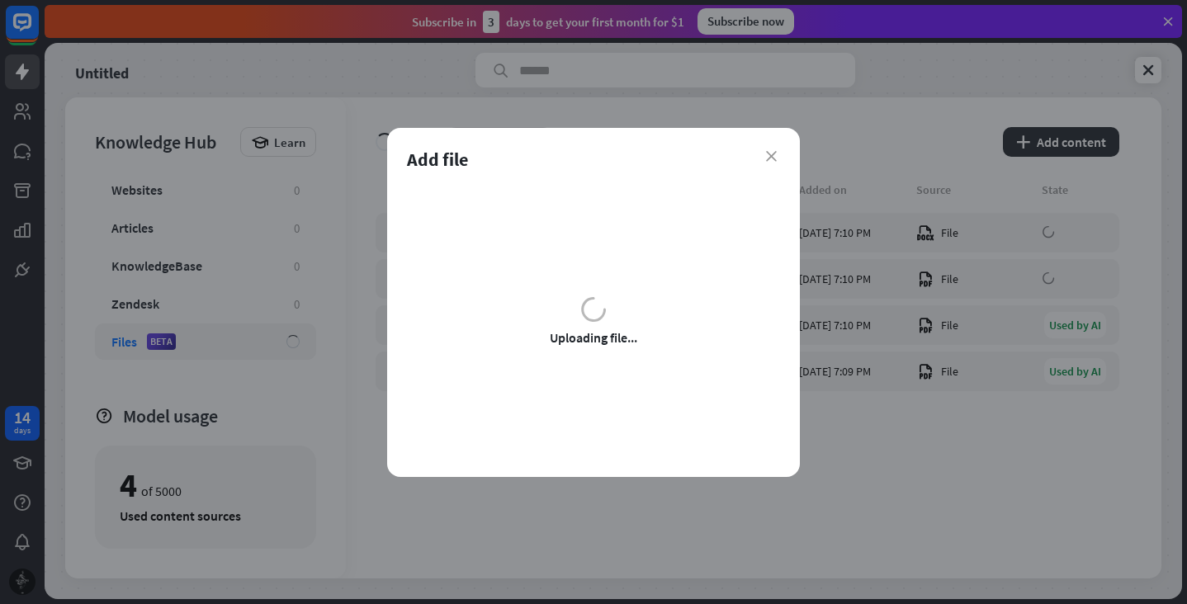
click at [776, 471] on div "close Add file Upload a file to extract text data, which AI Assist can use to r…" at bounding box center [593, 302] width 413 height 349
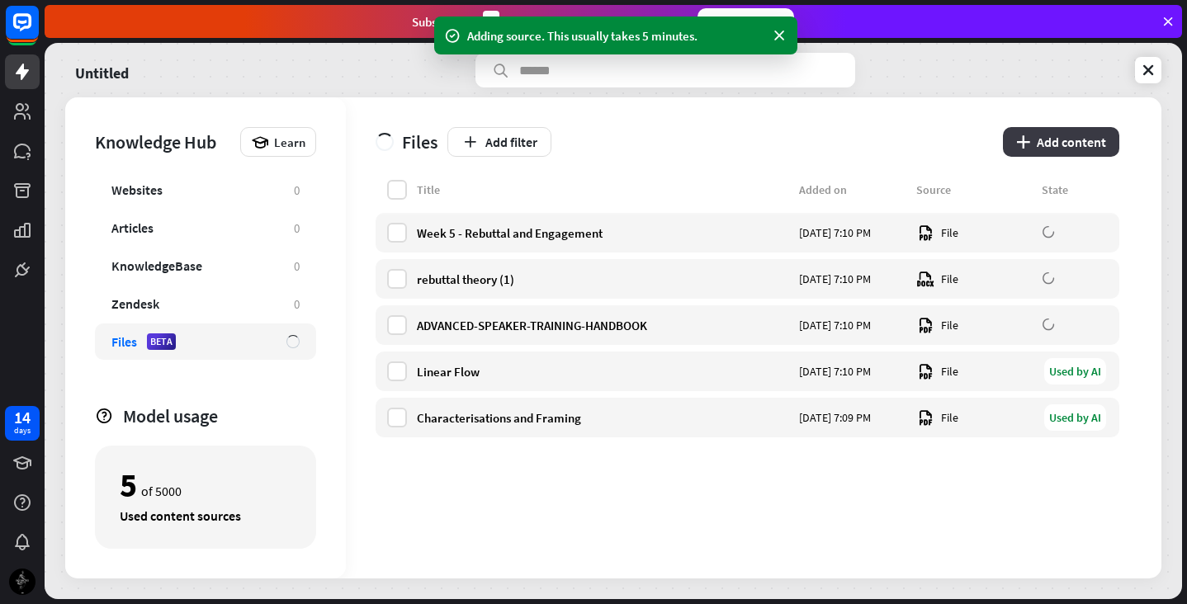
click at [1062, 133] on button "plus Add content" at bounding box center [1061, 142] width 116 height 30
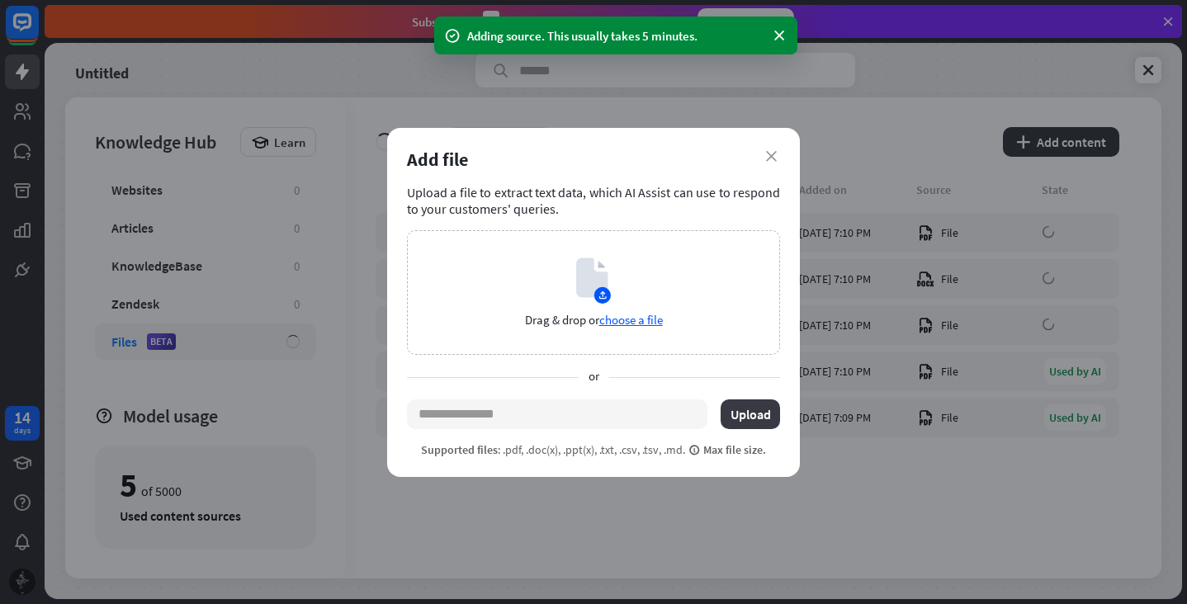
click at [747, 406] on button "Upload" at bounding box center [750, 415] width 59 height 30
click at [646, 319] on span "choose a file" at bounding box center [631, 320] width 64 height 16
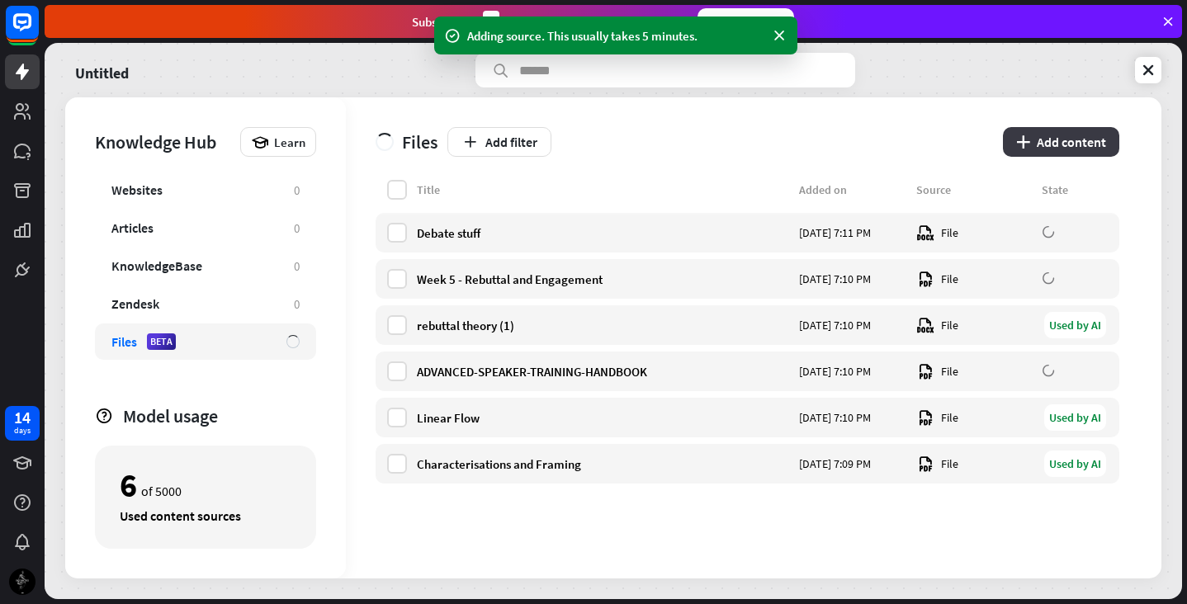
click at [1057, 141] on button "plus Add content" at bounding box center [1061, 142] width 116 height 30
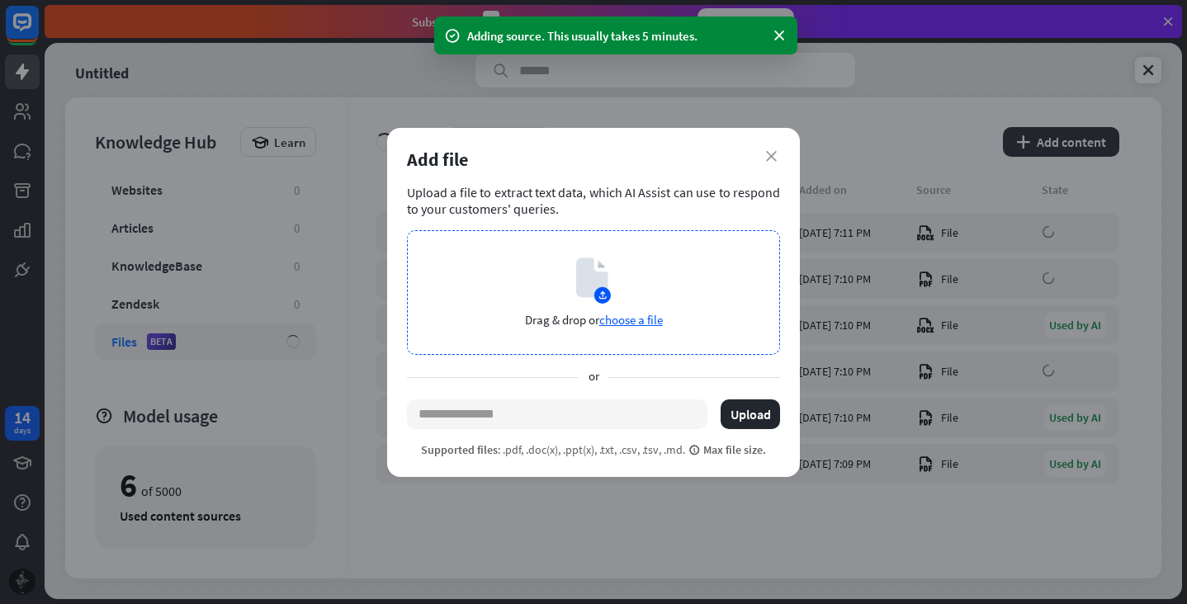
click at [637, 319] on span "choose a file" at bounding box center [631, 320] width 64 height 16
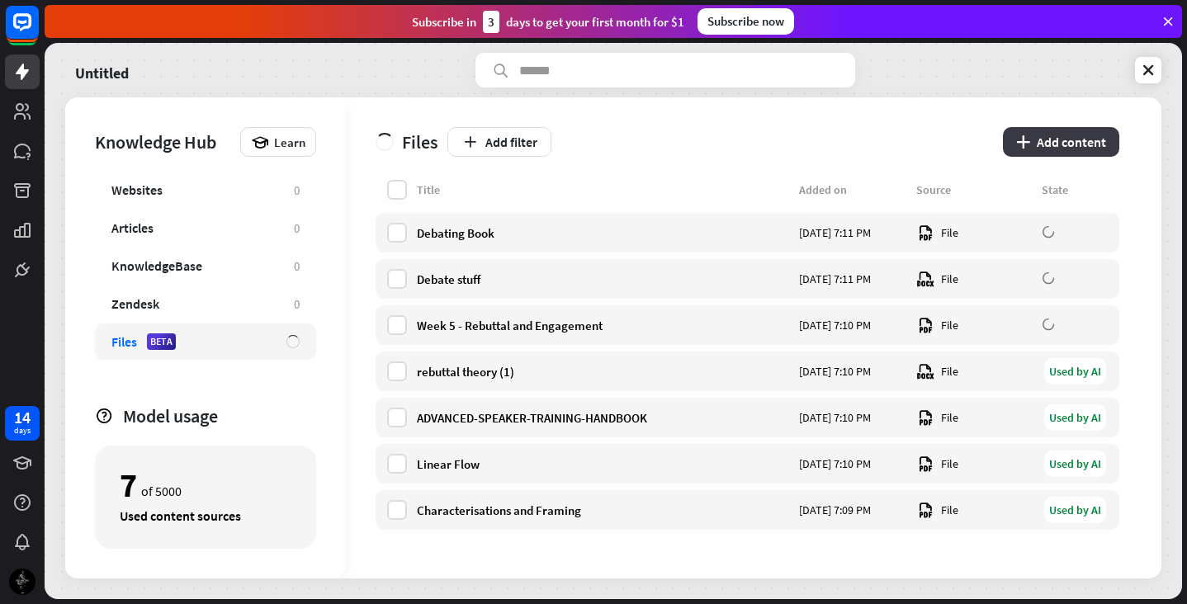
click at [1038, 144] on button "plus Add content" at bounding box center [1061, 142] width 116 height 30
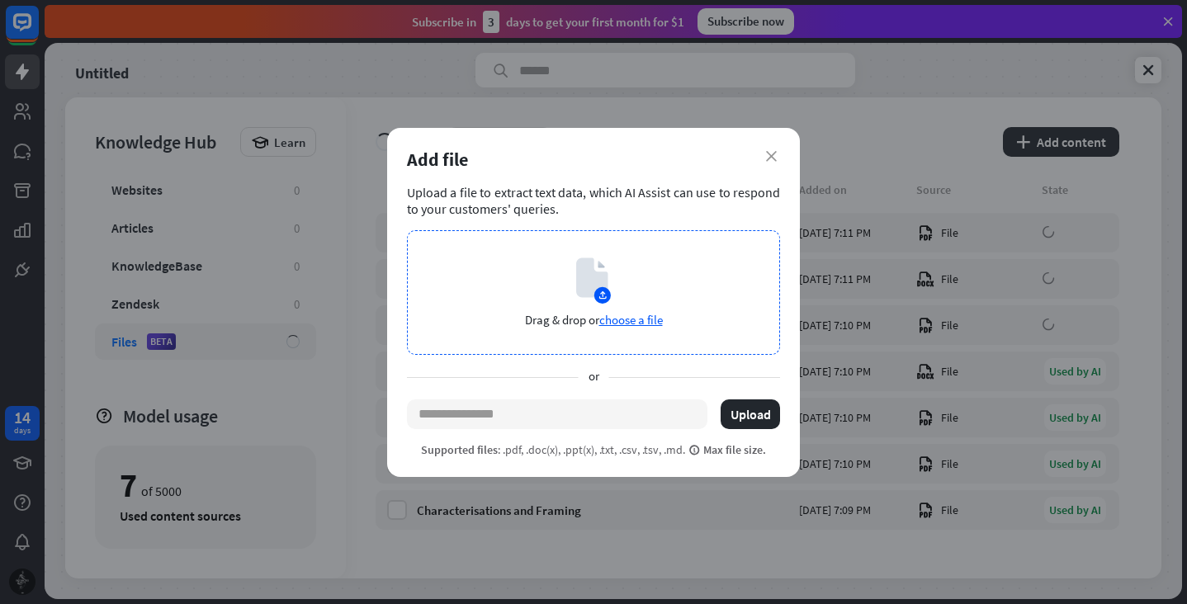
click at [611, 320] on span "choose a file" at bounding box center [631, 320] width 64 height 16
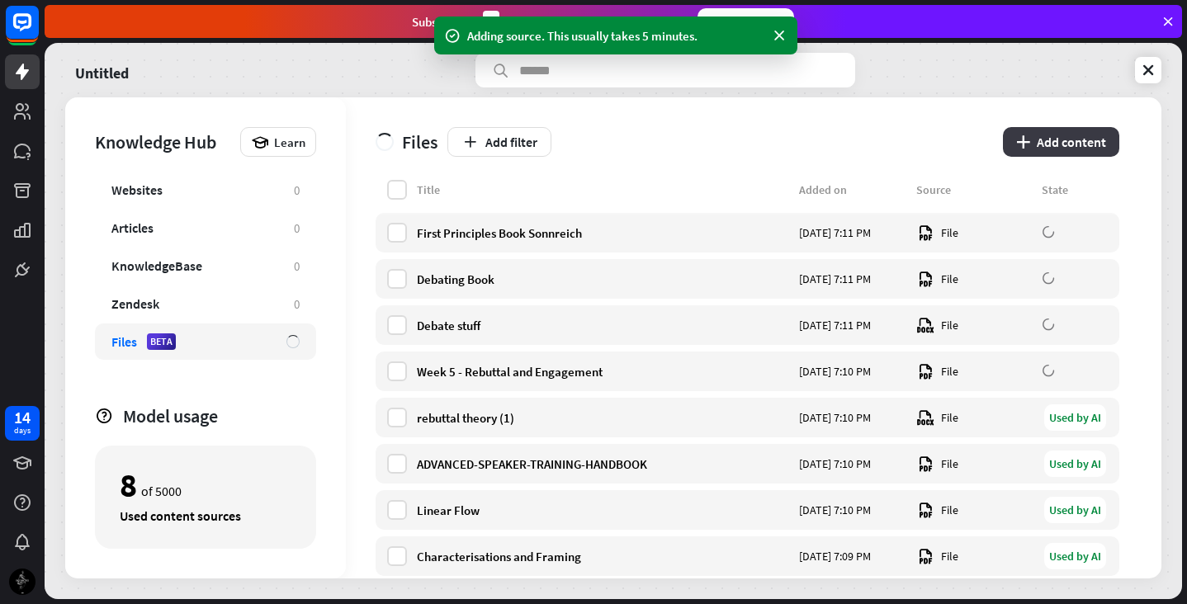
click at [1076, 138] on button "plus Add content" at bounding box center [1061, 142] width 116 height 30
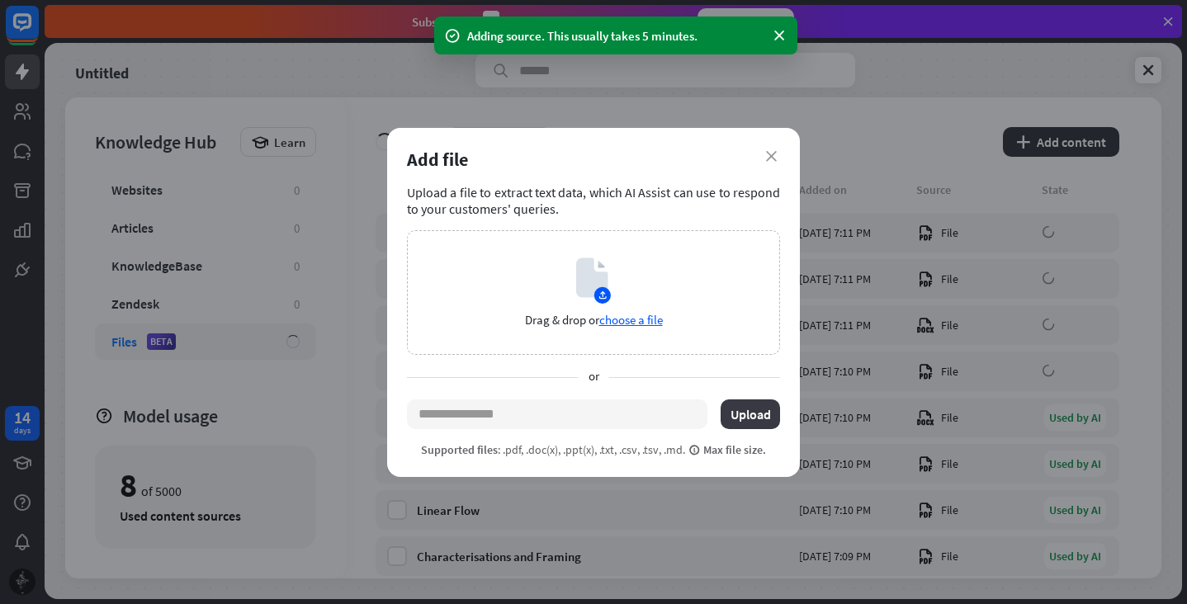
click at [741, 408] on button "Upload" at bounding box center [750, 415] width 59 height 30
click at [641, 316] on span "choose a file" at bounding box center [631, 320] width 64 height 16
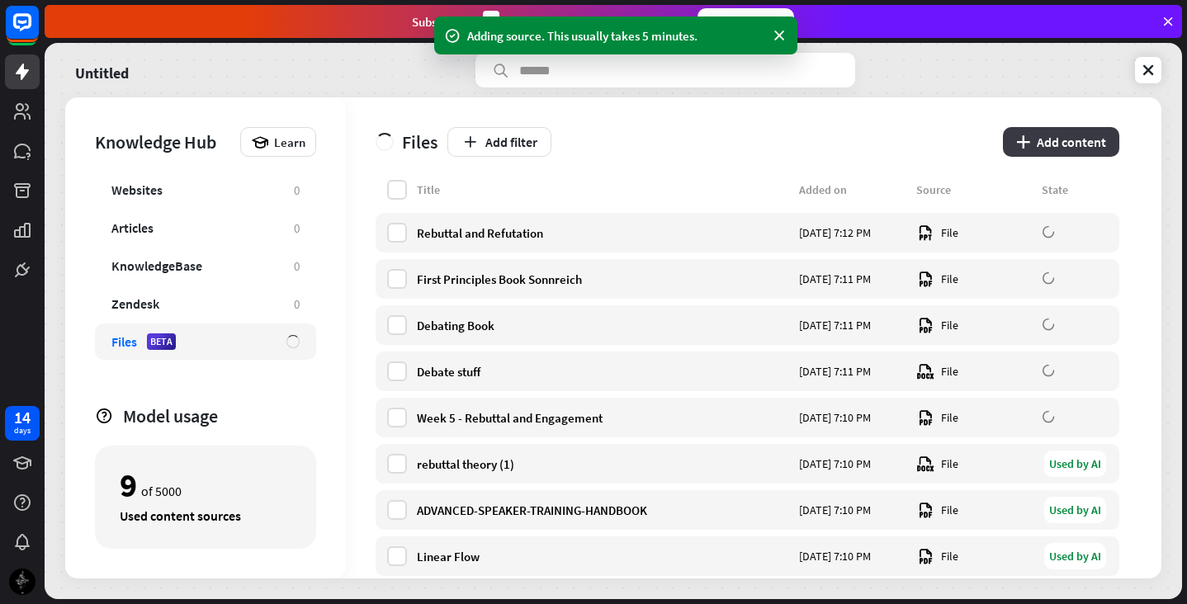
click at [1027, 142] on icon "plus" at bounding box center [1023, 141] width 14 height 13
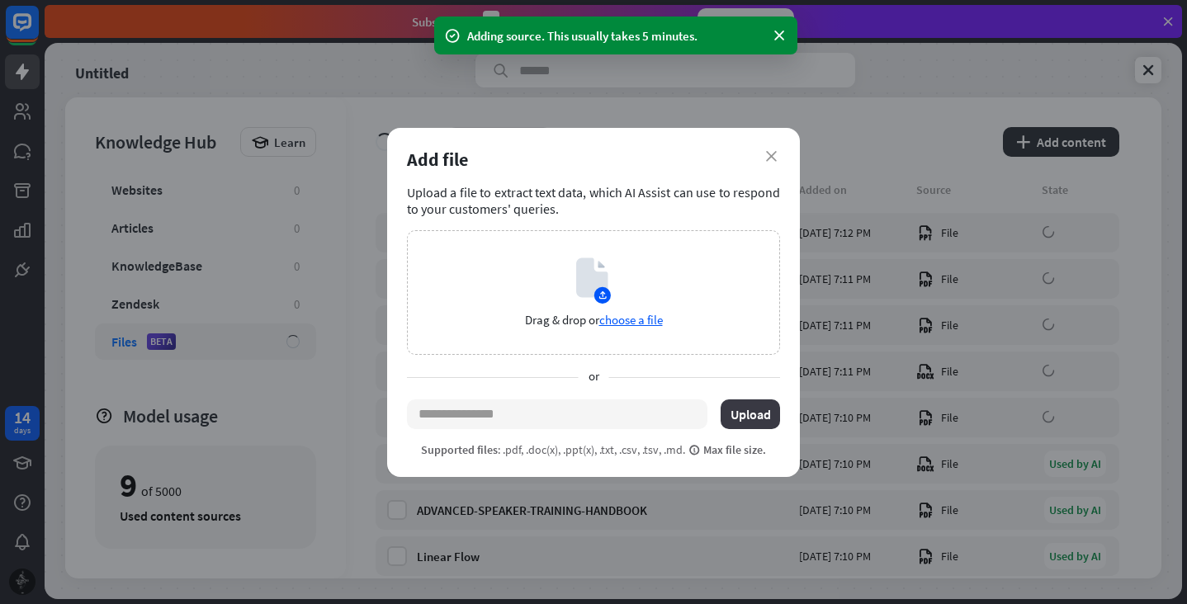
click at [740, 409] on button "Upload" at bounding box center [750, 415] width 59 height 30
click at [643, 309] on div "Drag & drop or choose a file" at bounding box center [593, 292] width 373 height 125
click at [644, 320] on span "choose a file" at bounding box center [631, 320] width 64 height 16
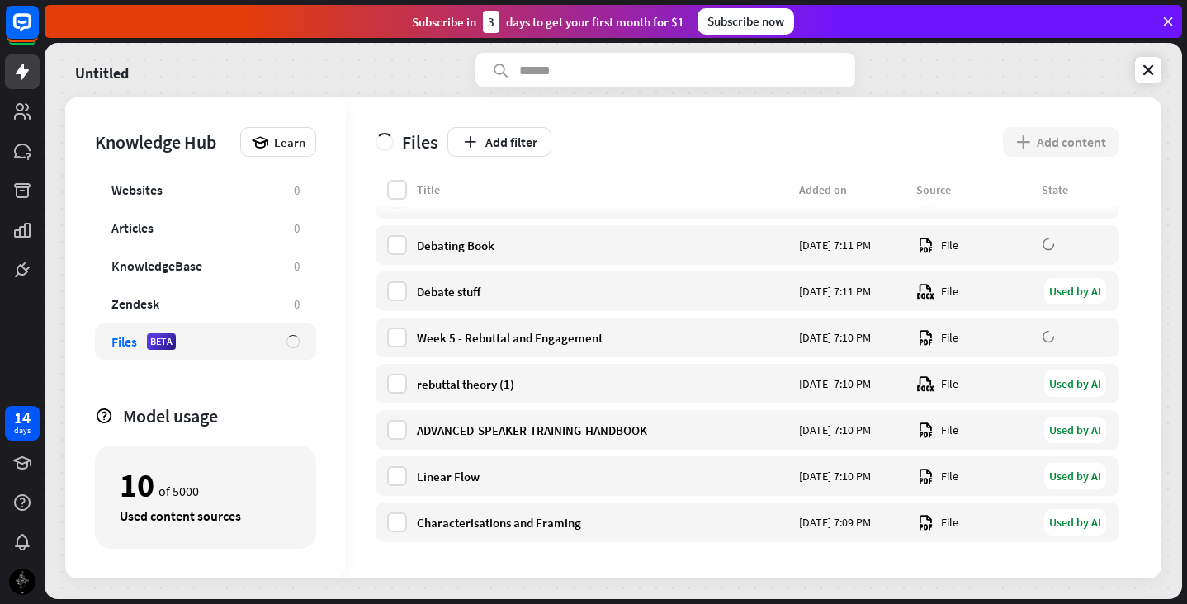
scroll to position [125, 0]
click at [1064, 292] on div "Used by AI" at bounding box center [1075, 292] width 62 height 26
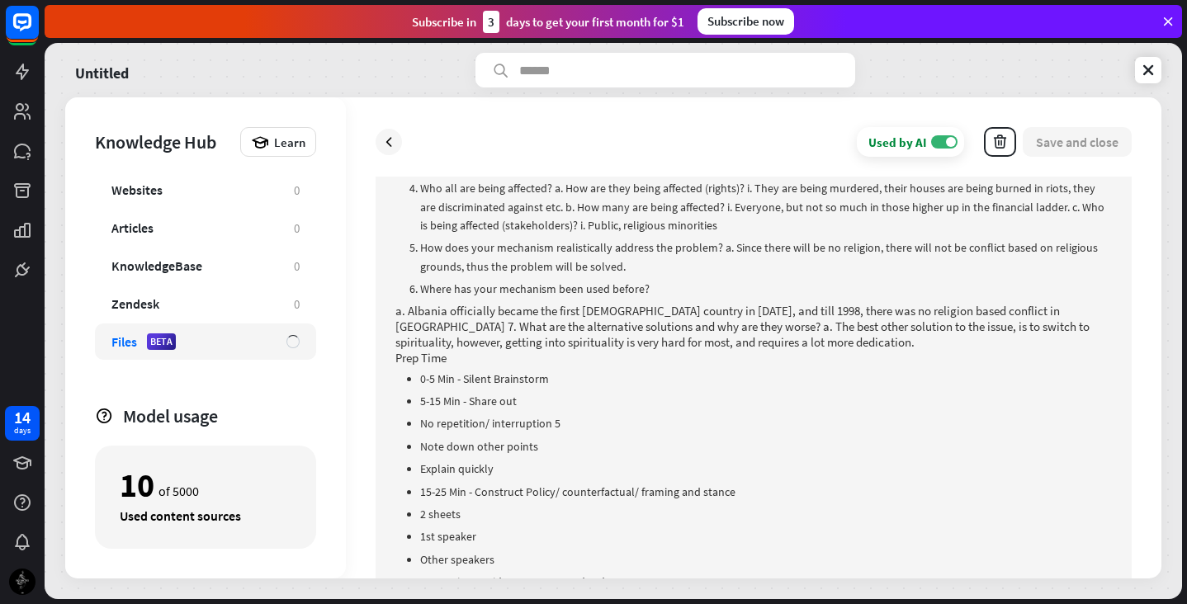
scroll to position [1137, 0]
click at [395, 143] on icon at bounding box center [389, 142] width 17 height 17
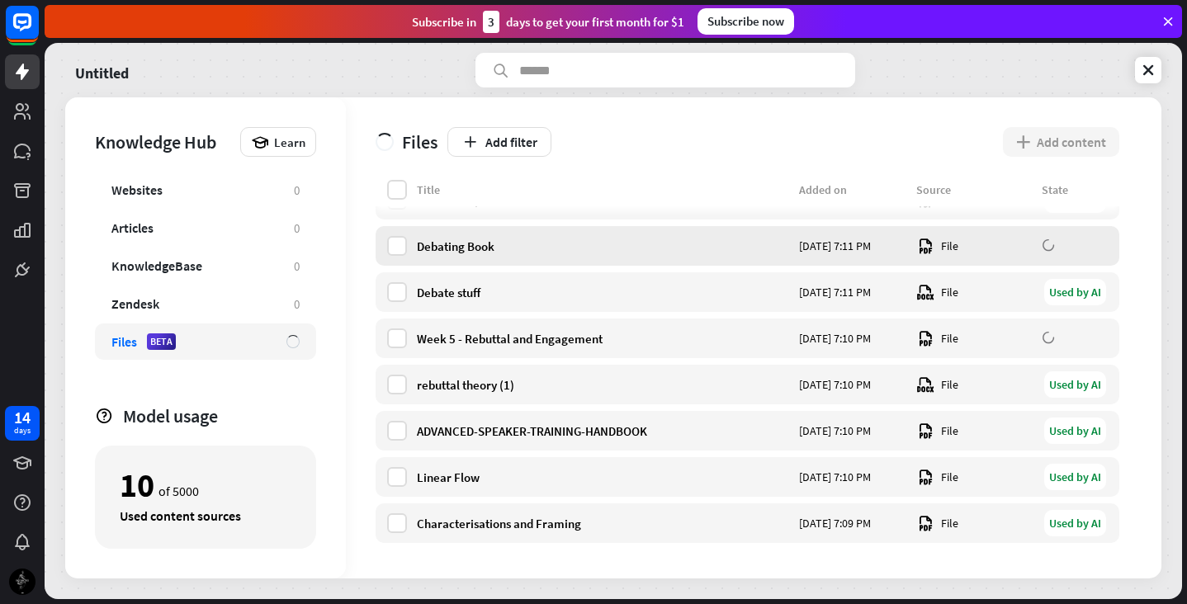
click at [497, 248] on div "Debating Book" at bounding box center [603, 247] width 372 height 16
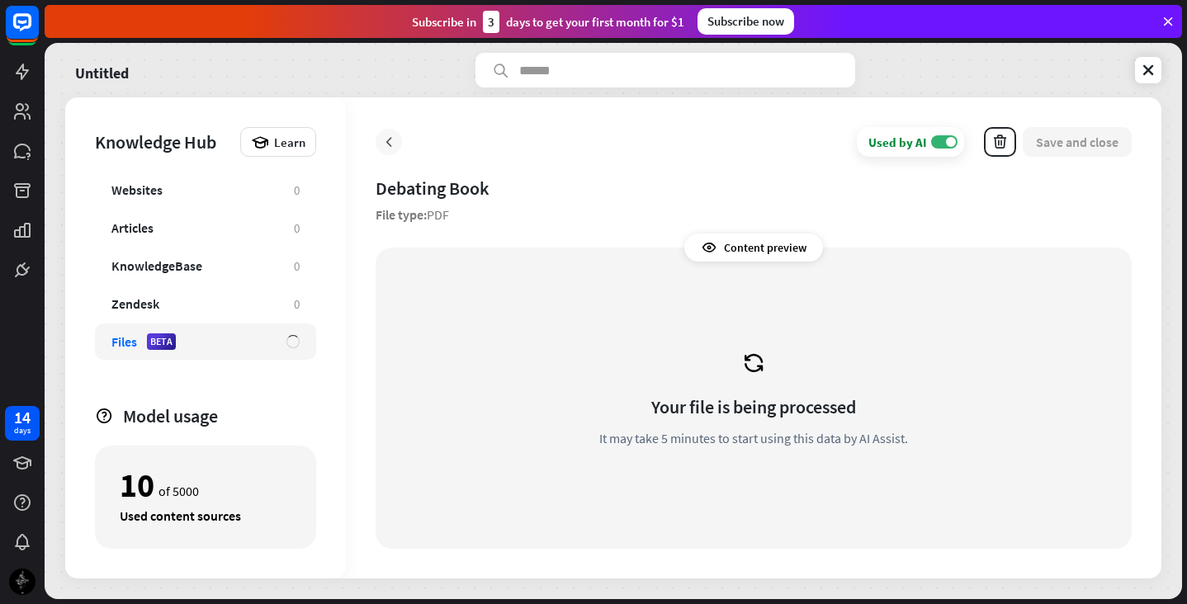
click at [390, 145] on icon at bounding box center [389, 142] width 17 height 17
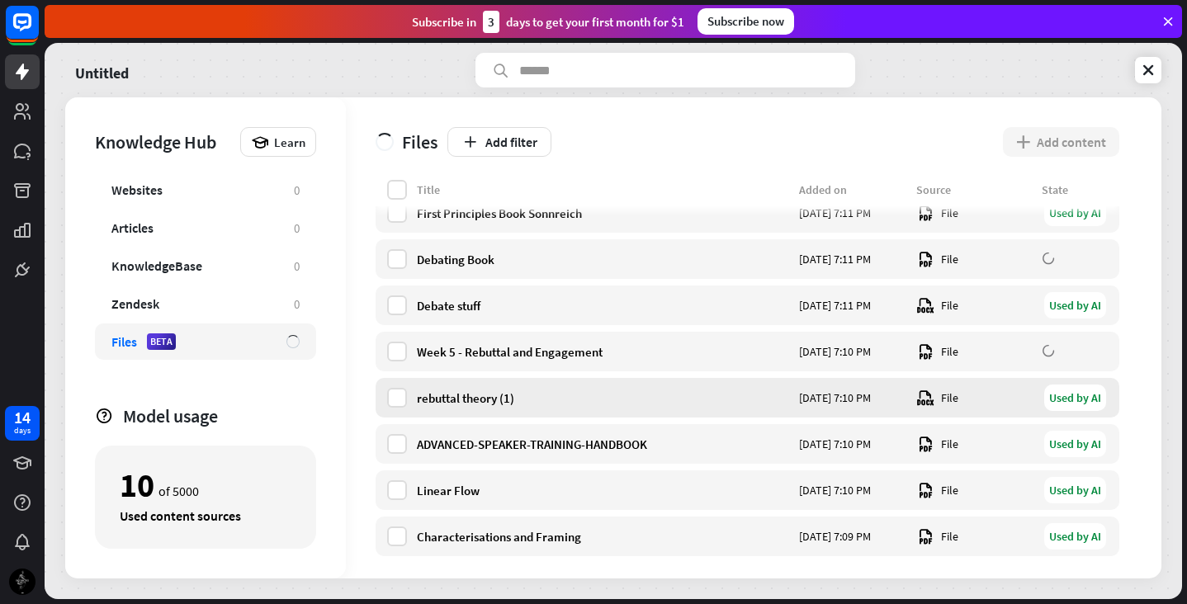
scroll to position [115, 0]
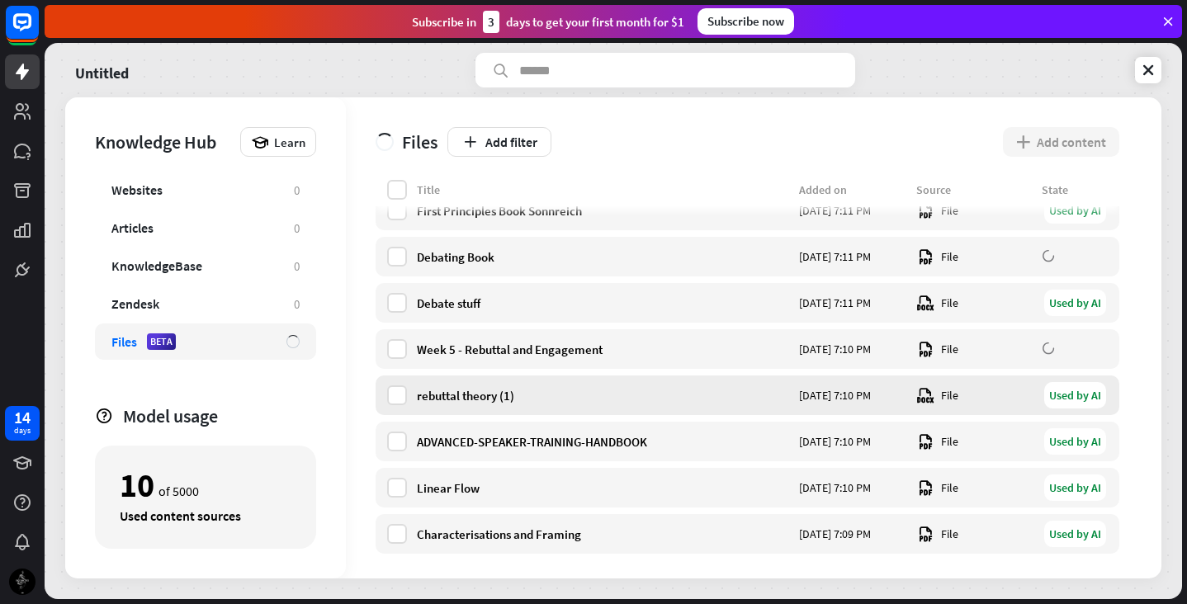
click at [683, 400] on div "rebuttal theory (1)" at bounding box center [603, 396] width 372 height 16
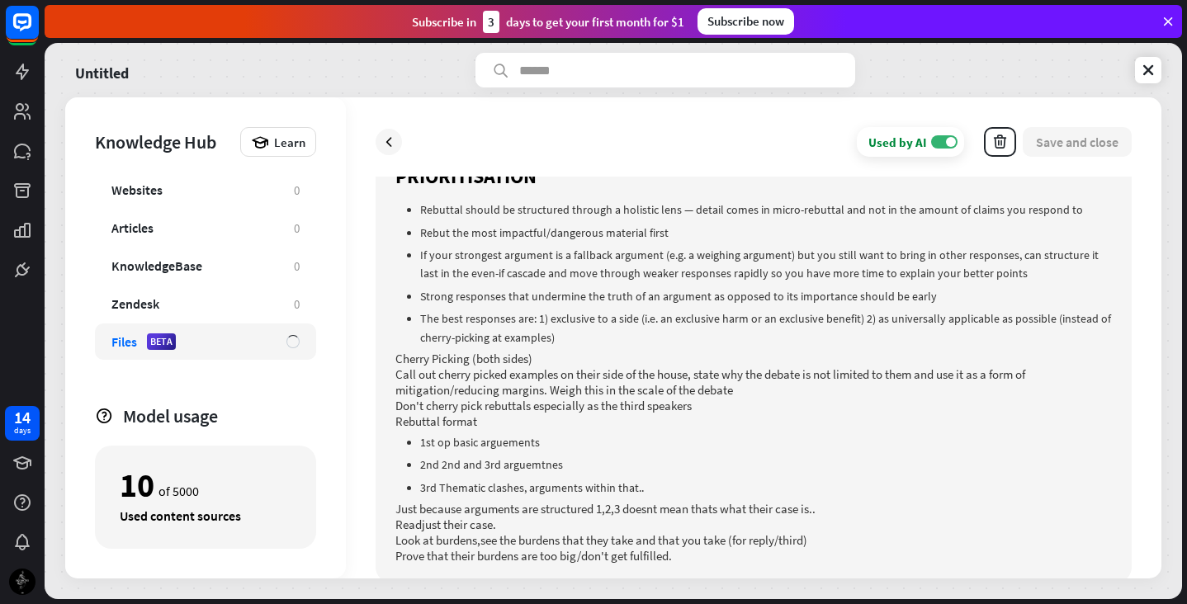
scroll to position [1834, 0]
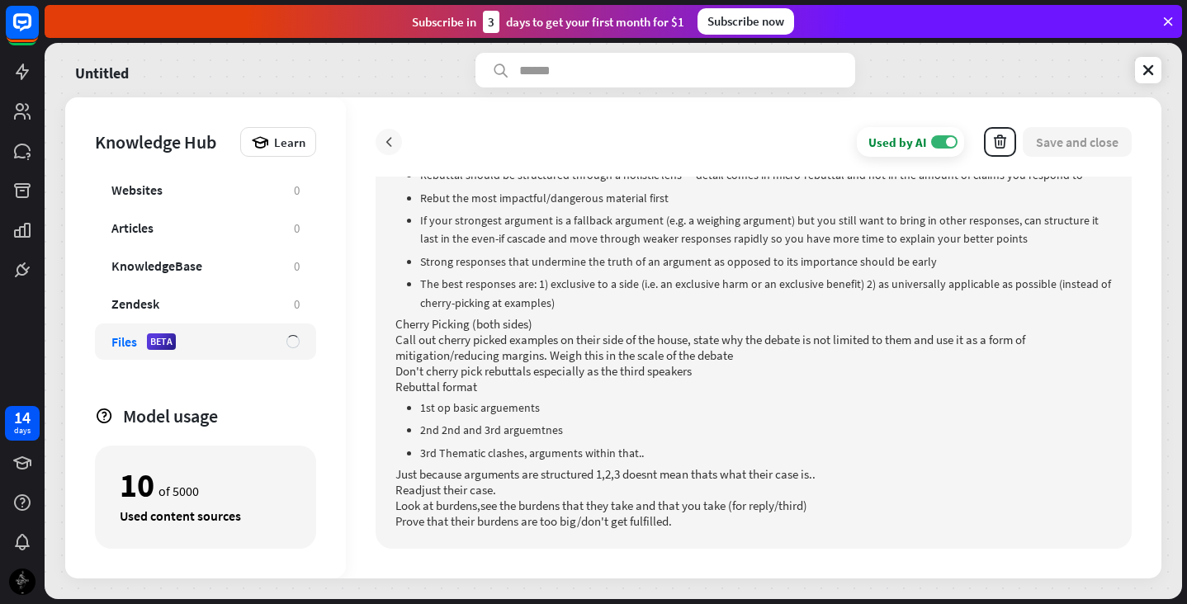
click at [392, 138] on icon at bounding box center [389, 142] width 17 height 17
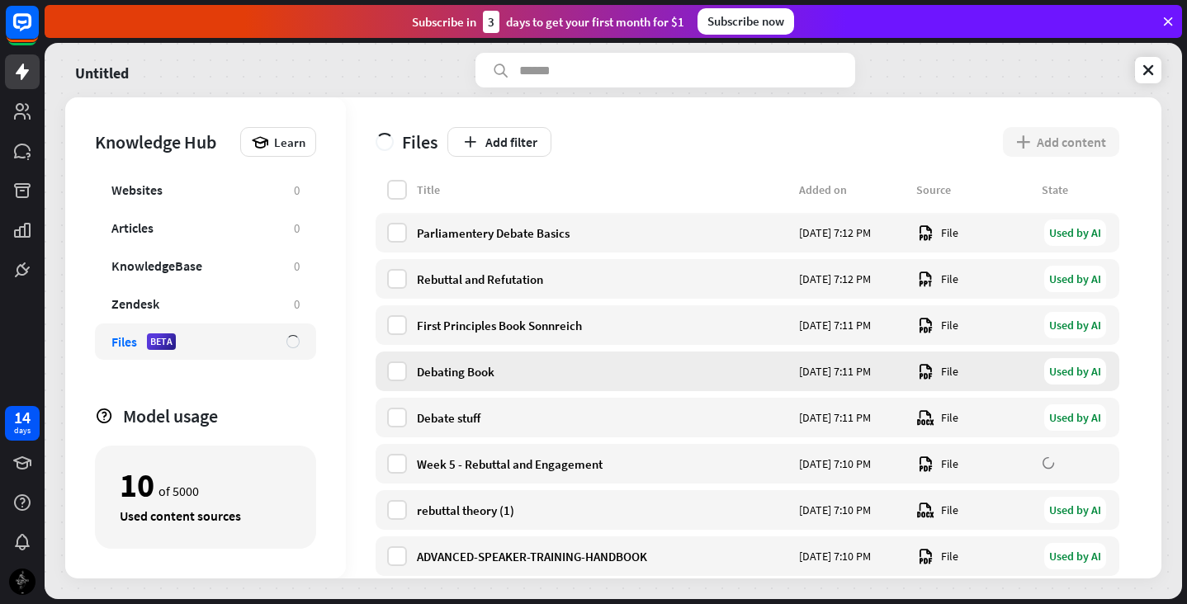
click at [639, 380] on div "Debating Book [DATE] 7:11 PM File Used by AI" at bounding box center [748, 372] width 744 height 40
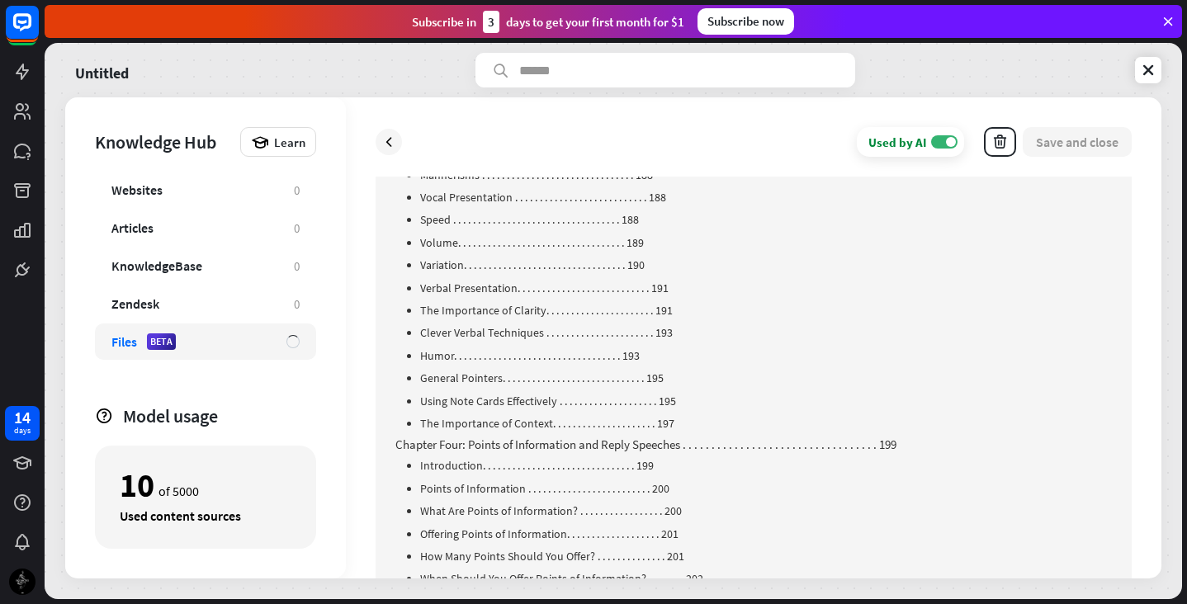
scroll to position [4370, 0]
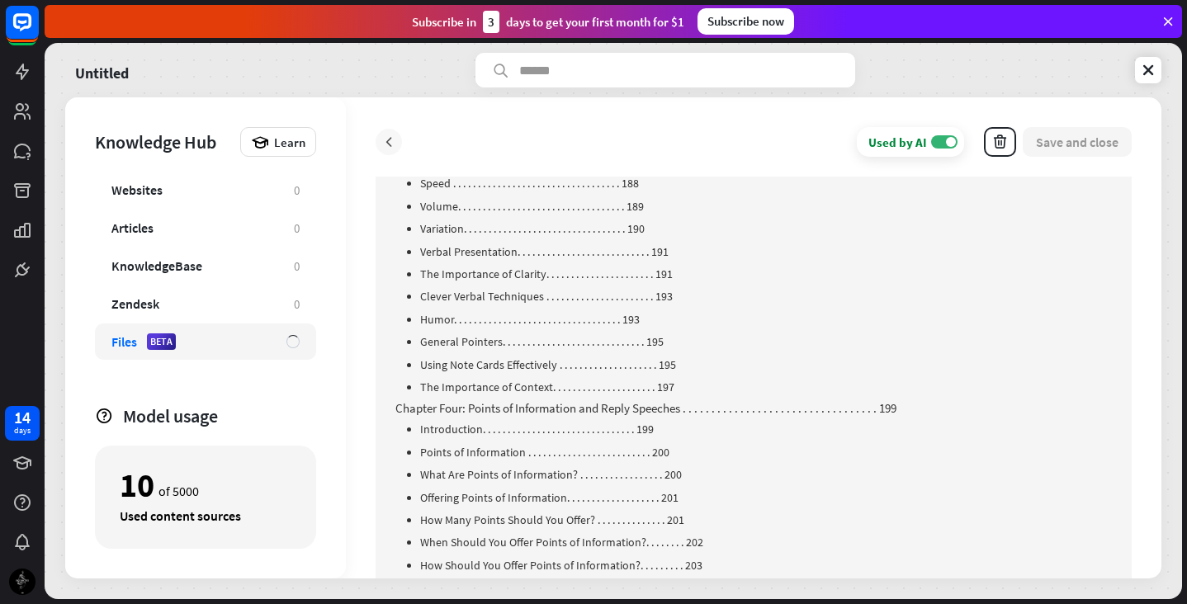
click at [396, 135] on icon at bounding box center [389, 142] width 17 height 17
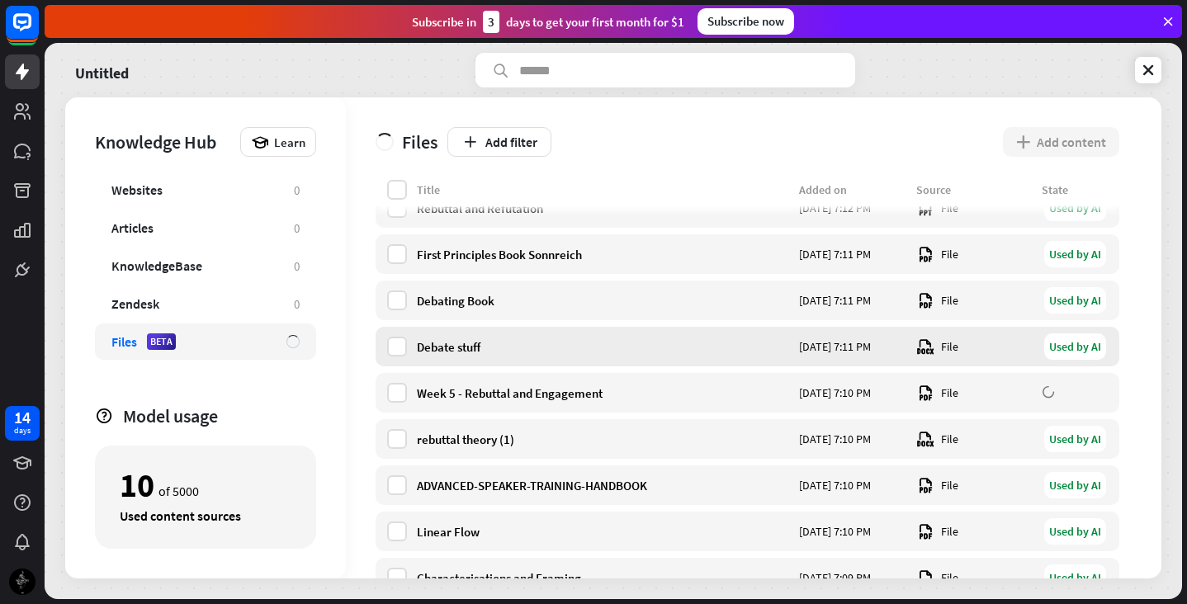
scroll to position [74, 0]
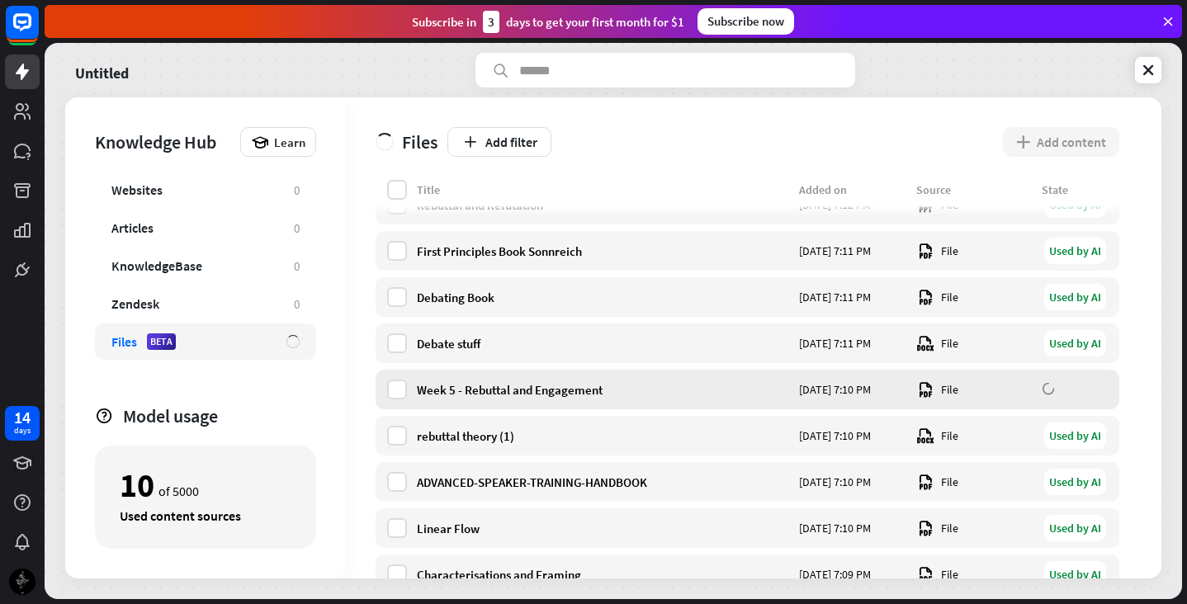
click at [579, 393] on div "Week 5 - Rebuttal and Engagement" at bounding box center [603, 390] width 372 height 16
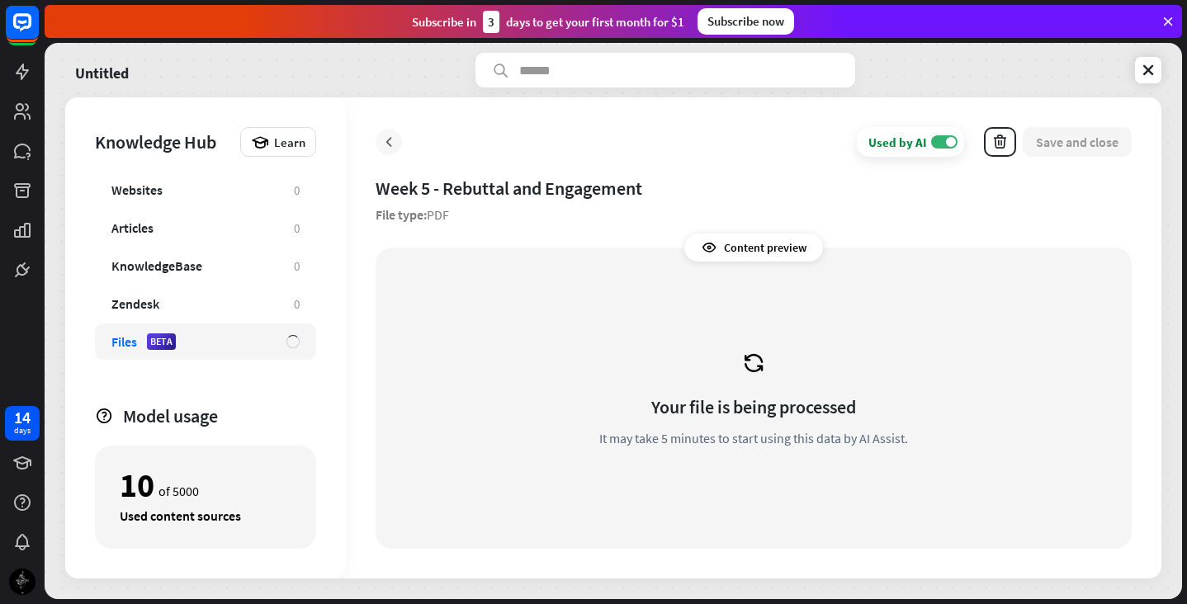
click at [392, 150] on div at bounding box center [389, 142] width 26 height 26
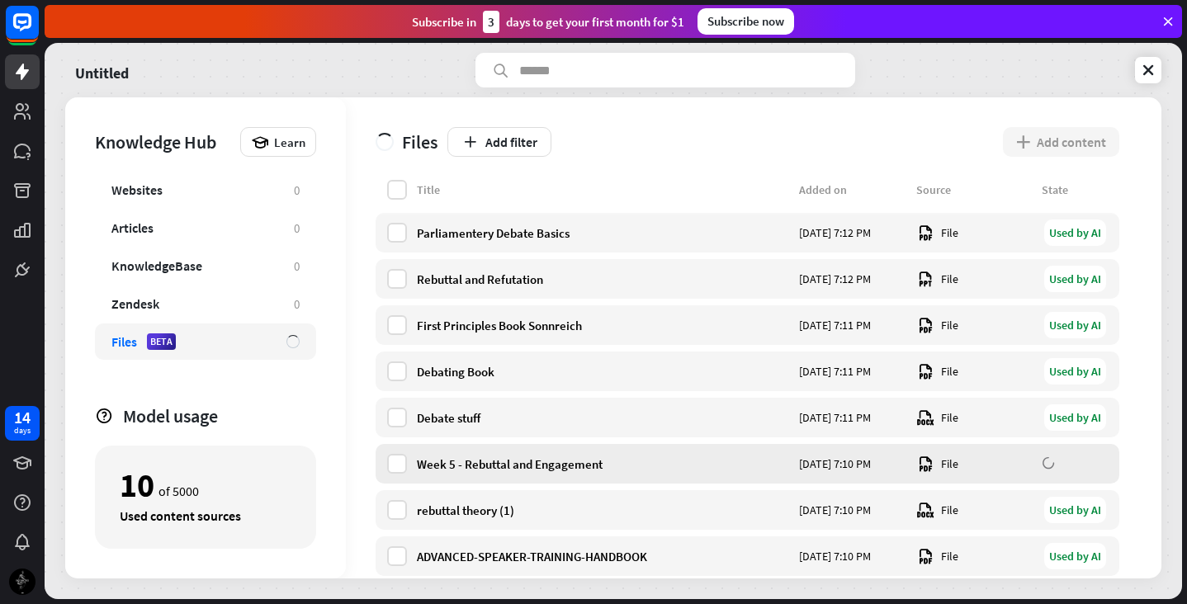
scroll to position [126, 0]
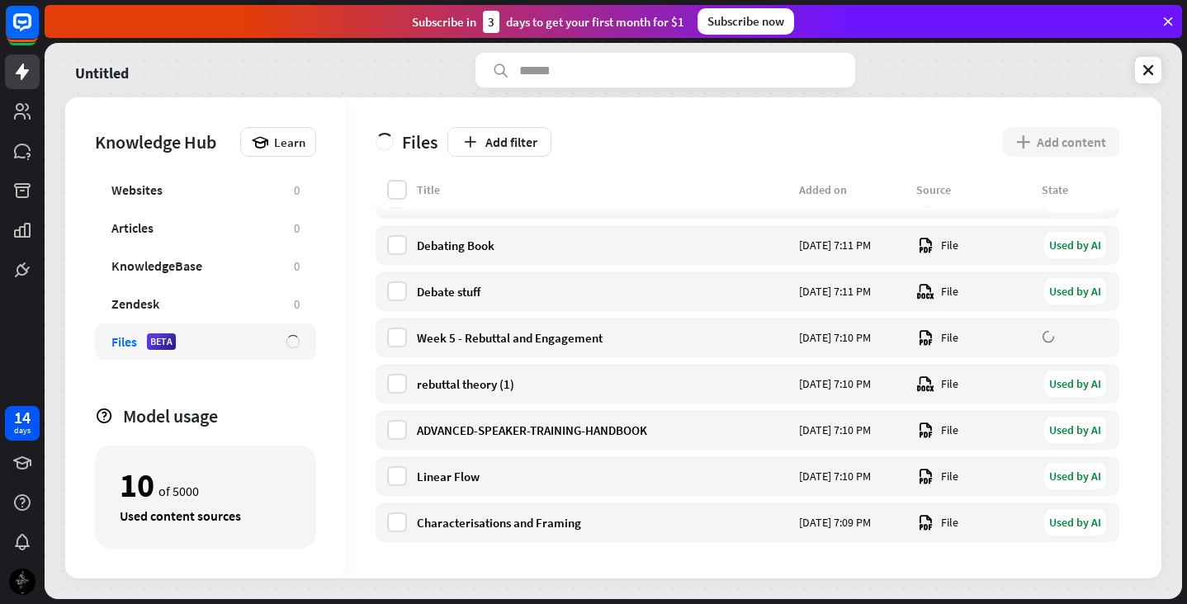
click at [738, 548] on div "Title Added on Source State Parliamentery Debate Basics [DATE] 7:12 PM File Use…" at bounding box center [748, 316] width 744 height 525
click at [734, 528] on div "Characterisations and Framing" at bounding box center [603, 523] width 372 height 16
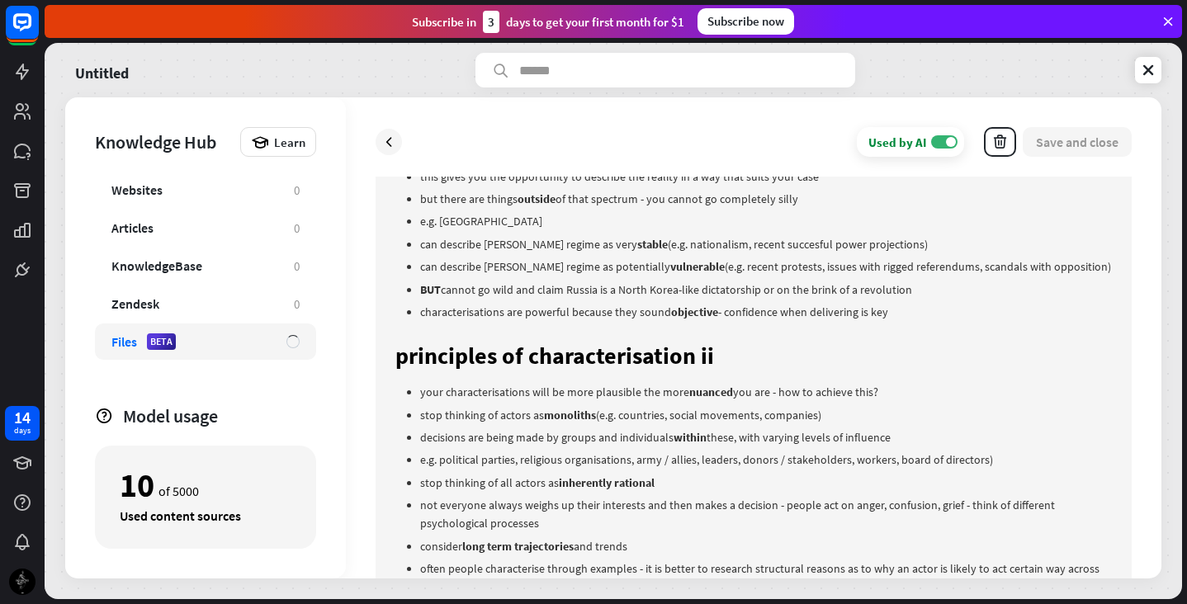
scroll to position [880, 0]
click at [391, 134] on icon at bounding box center [389, 142] width 17 height 17
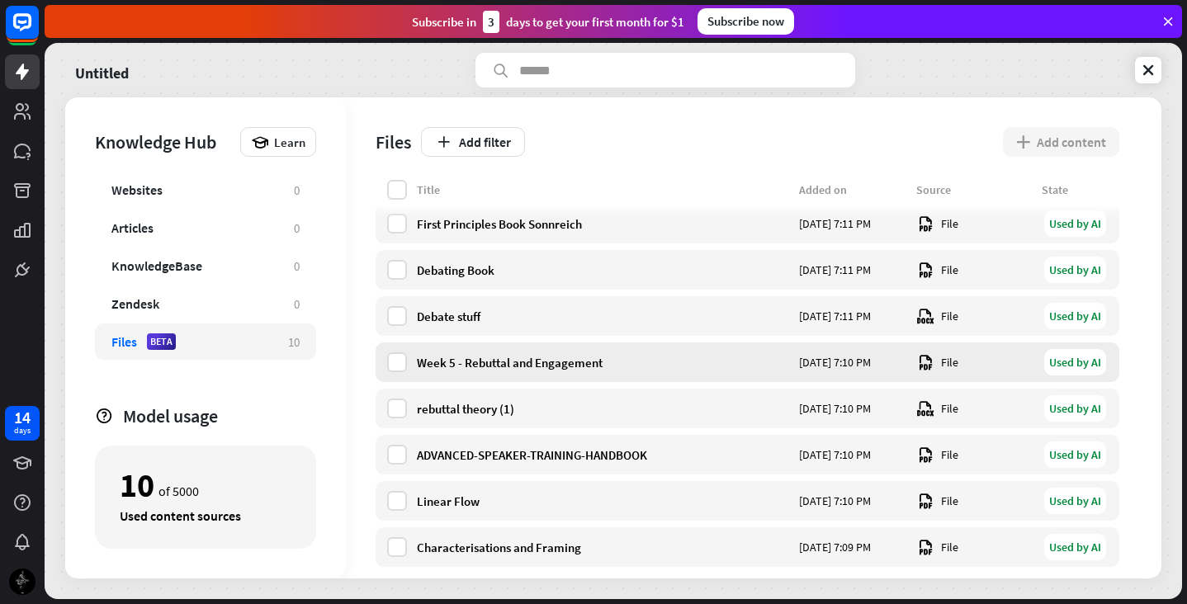
scroll to position [126, 0]
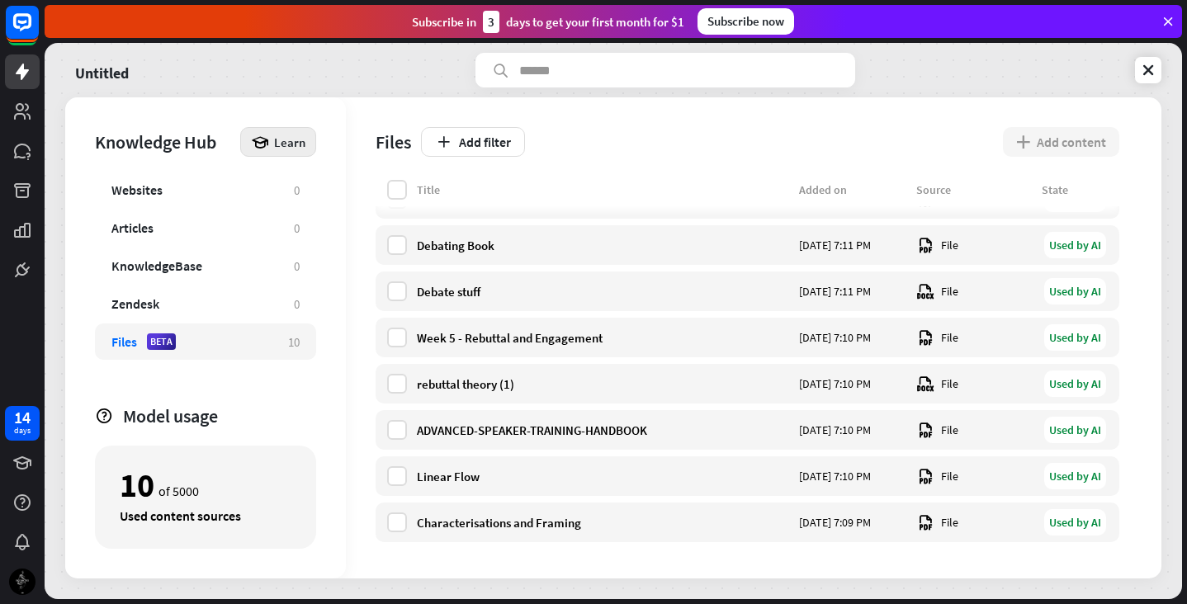
click at [262, 144] on icon at bounding box center [260, 142] width 18 height 18
click at [291, 179] on div "Get started with Knowledge Hub" at bounding box center [349, 188] width 189 height 32
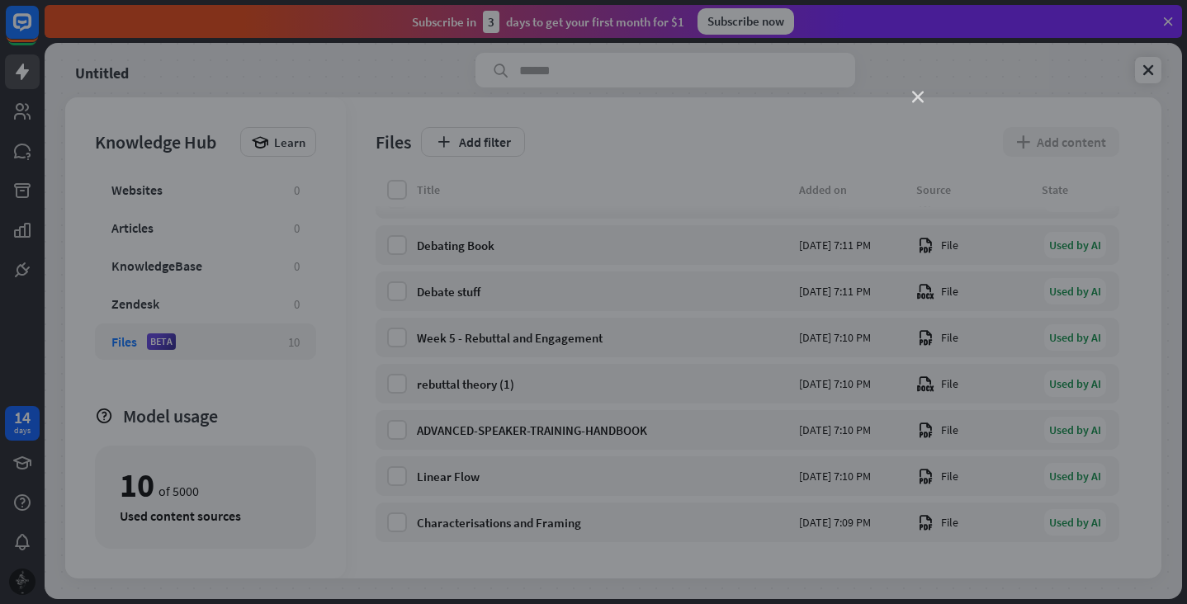
click at [919, 92] on icon "close" at bounding box center [918, 98] width 12 height 12
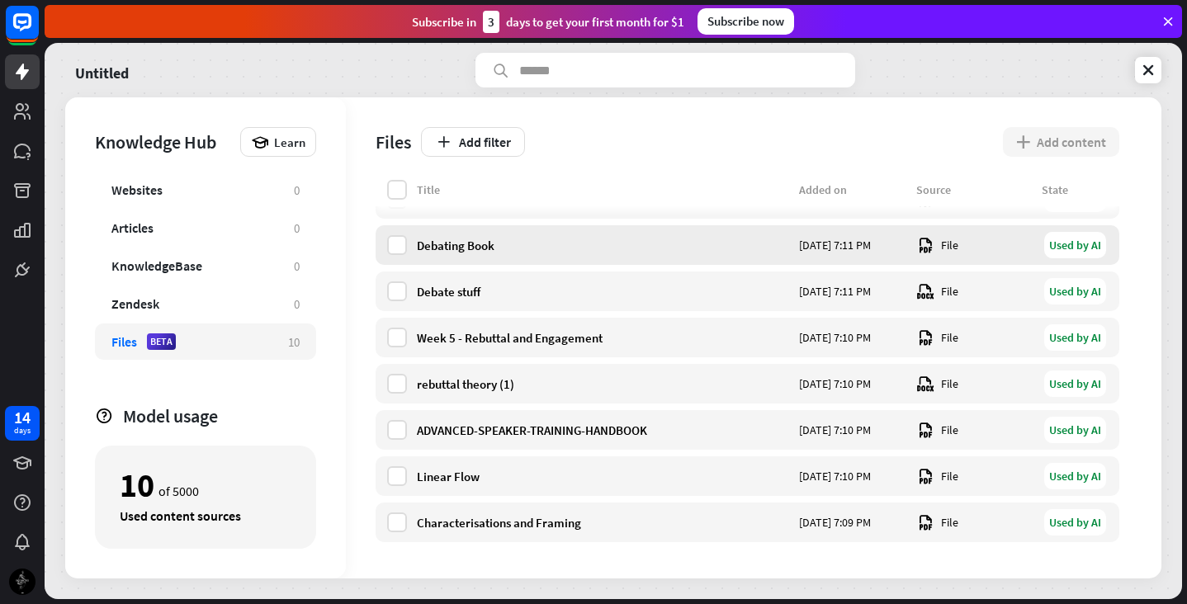
scroll to position [0, 0]
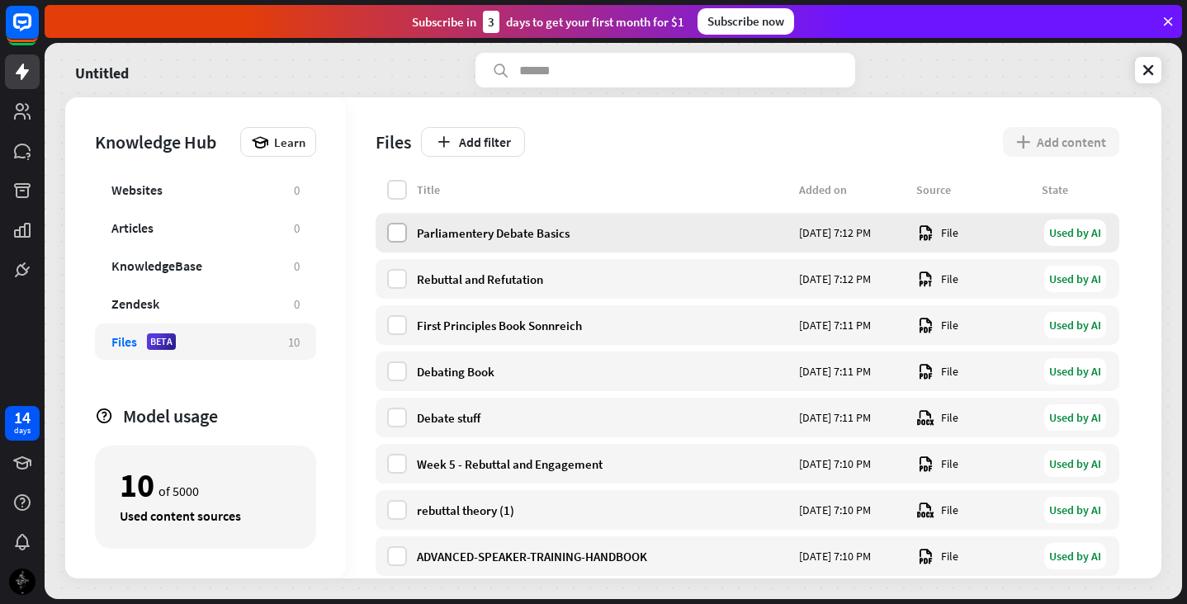
click at [399, 227] on label at bounding box center [397, 233] width 20 height 20
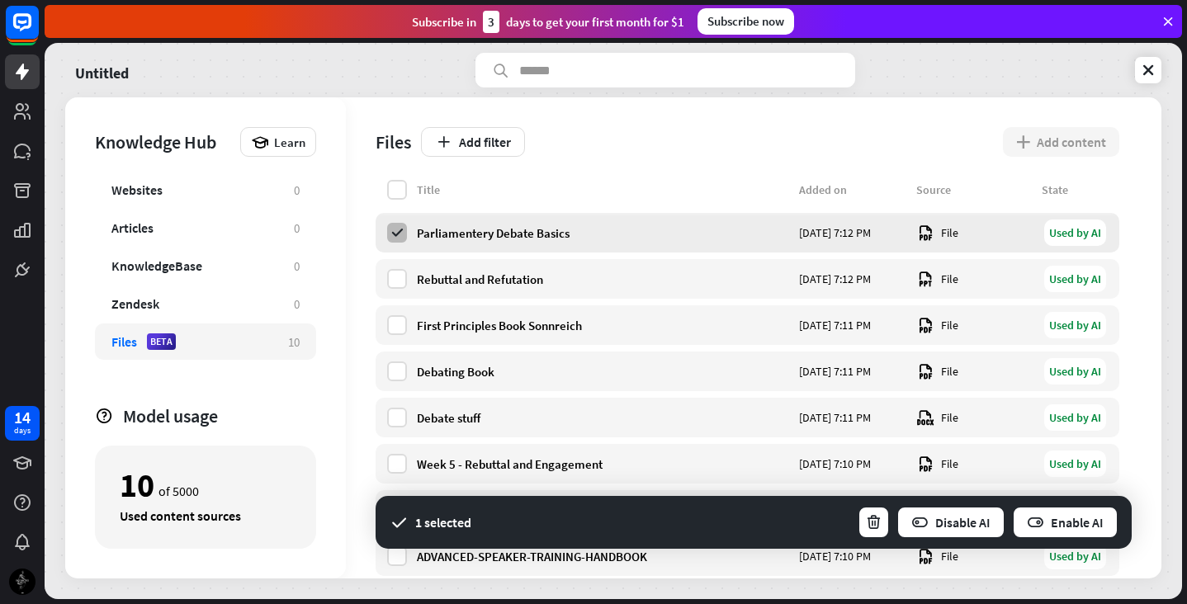
click at [399, 227] on icon at bounding box center [397, 232] width 15 height 15
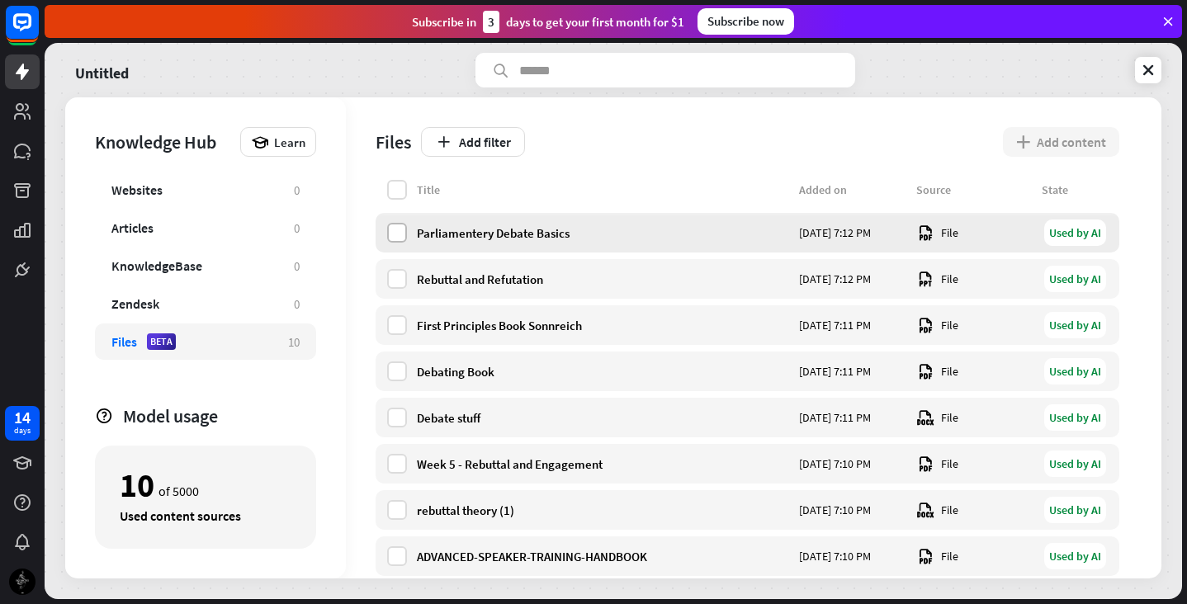
click at [399, 227] on label at bounding box center [397, 233] width 20 height 20
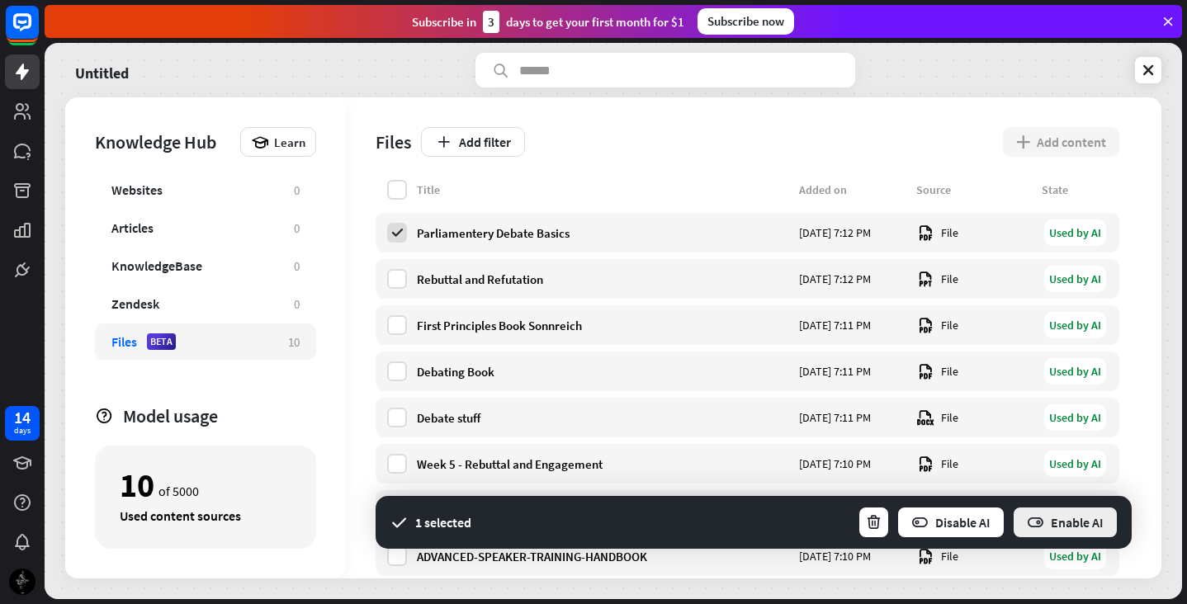
click at [1041, 521] on icon "button" at bounding box center [1035, 522] width 17 height 17
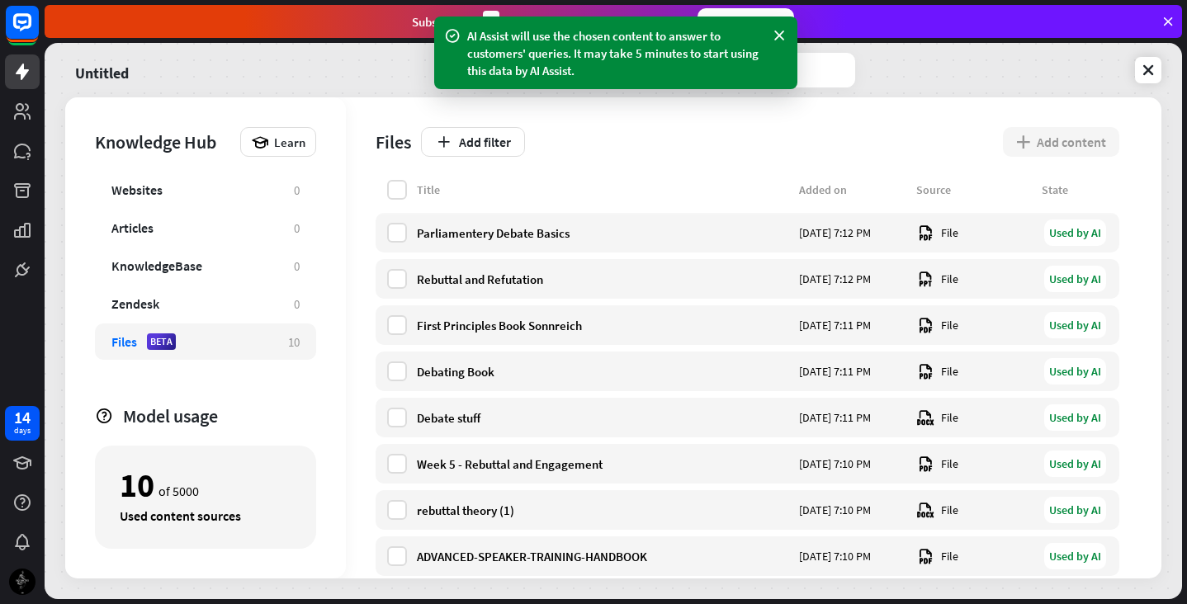
click at [774, 25] on div "AI Assist will use the chosen content to answer to customers' queries. It may t…" at bounding box center [615, 53] width 363 height 73
click at [778, 33] on icon at bounding box center [779, 35] width 17 height 17
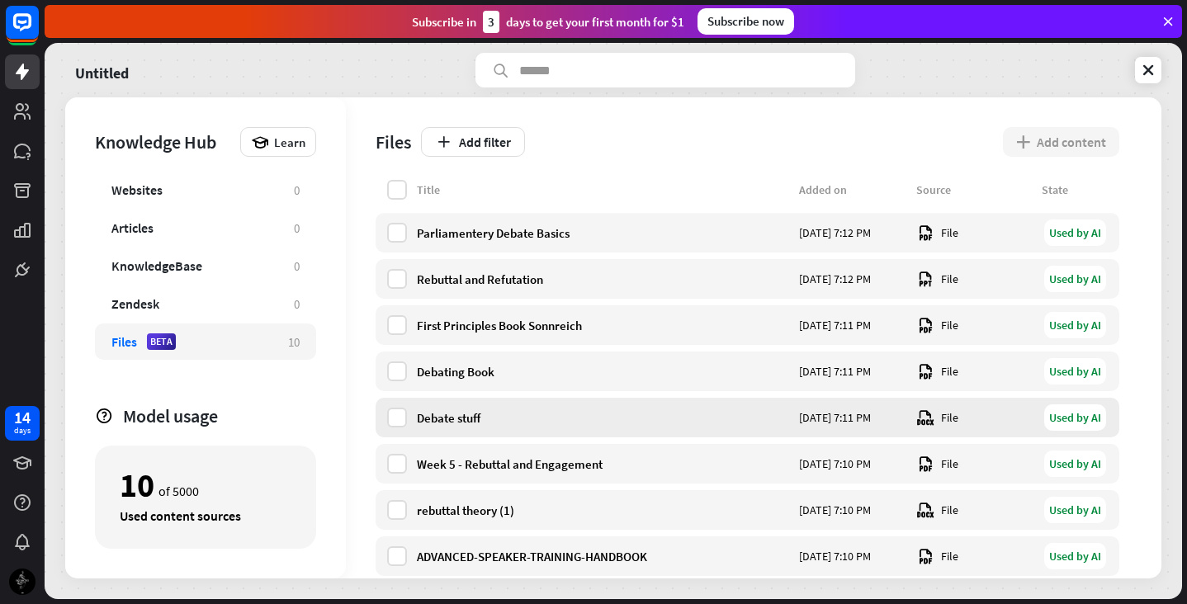
scroll to position [126, 0]
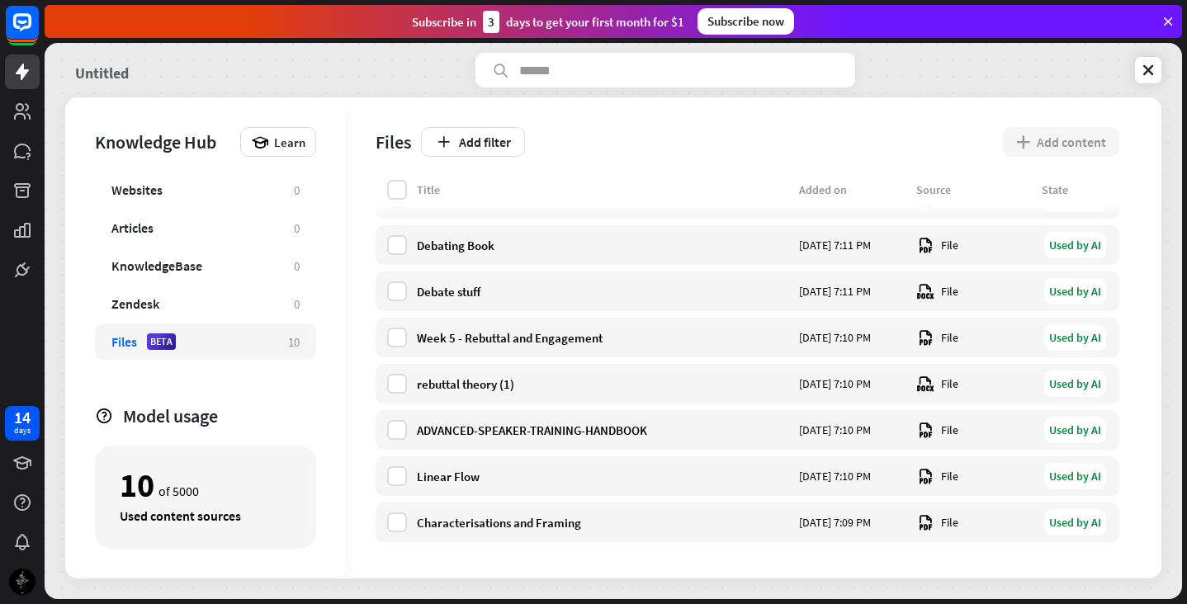
click at [84, 73] on link "Untitled" at bounding box center [102, 70] width 54 height 35
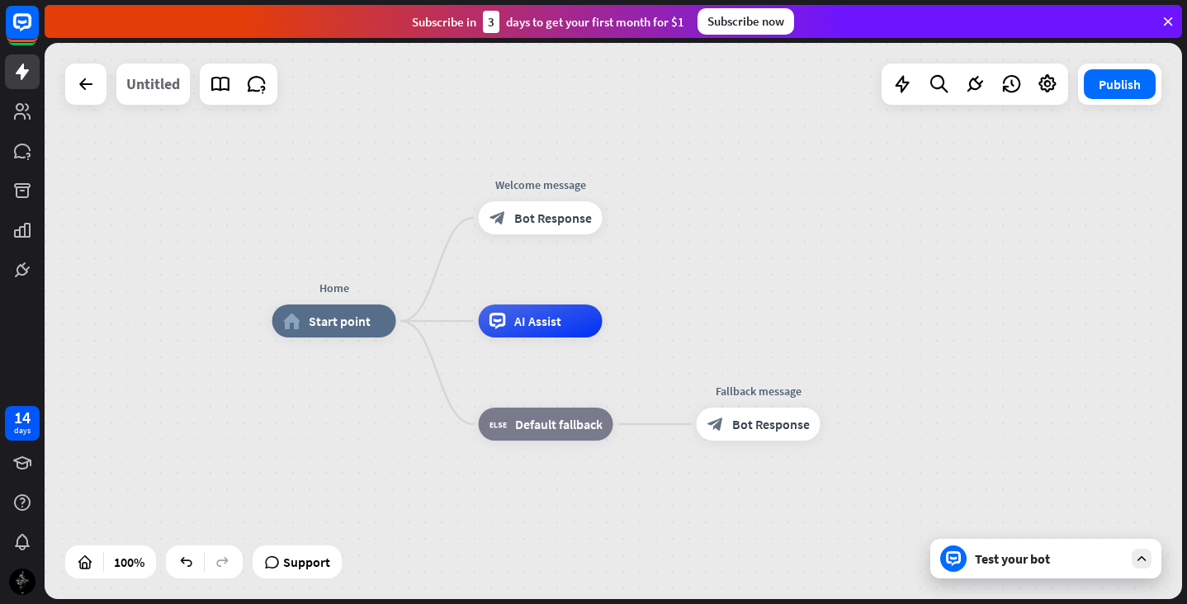
click at [154, 97] on div "Untitled" at bounding box center [153, 84] width 54 height 41
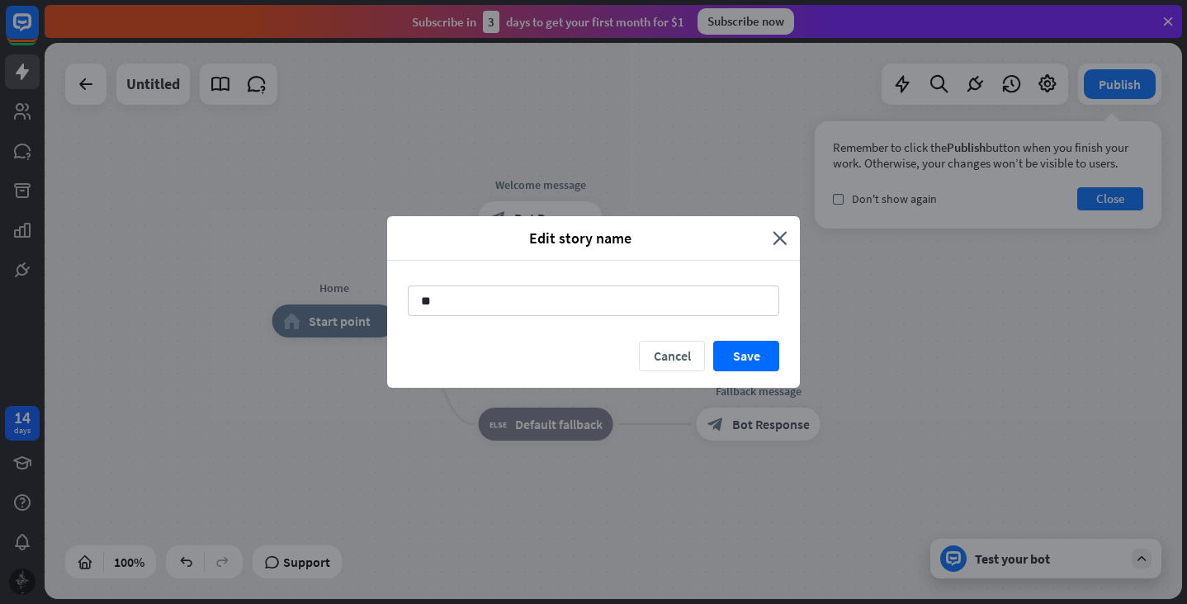
type input "*"
type input "**********"
click at [742, 355] on button "Save" at bounding box center [746, 356] width 66 height 31
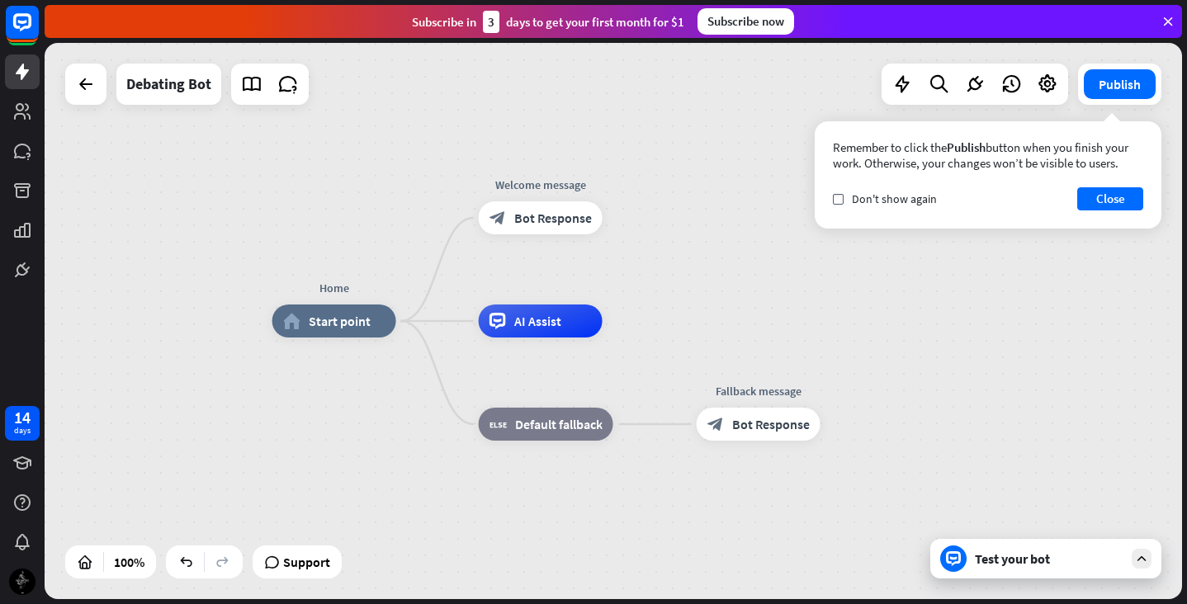
click at [1104, 572] on div "Test your bot" at bounding box center [1045, 559] width 231 height 40
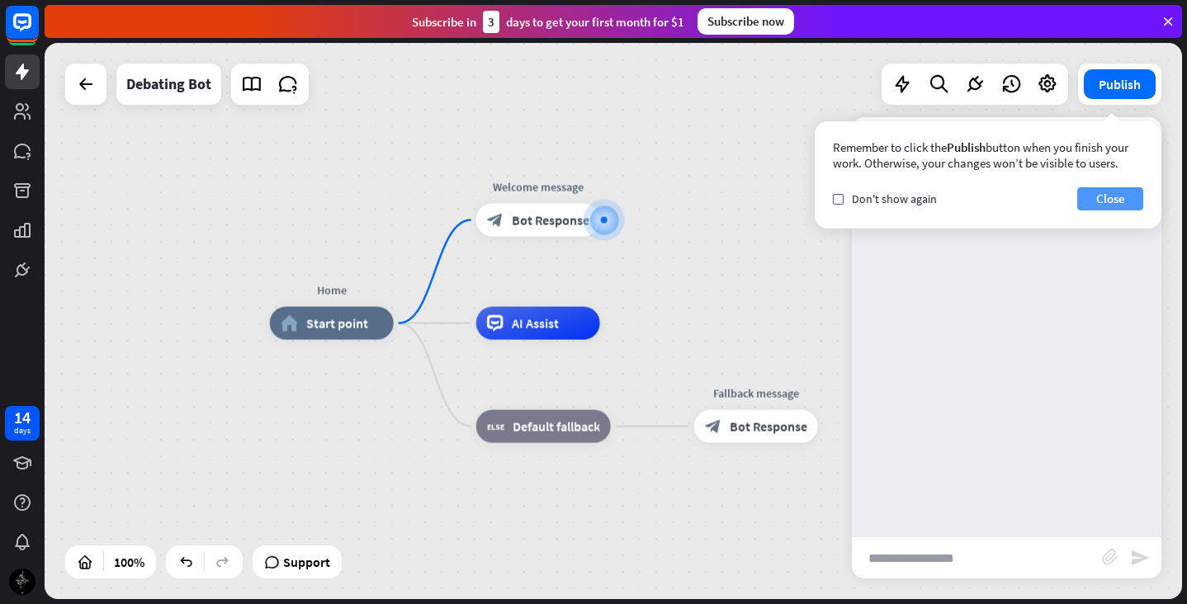
click at [1114, 200] on button "Close" at bounding box center [1110, 198] width 66 height 23
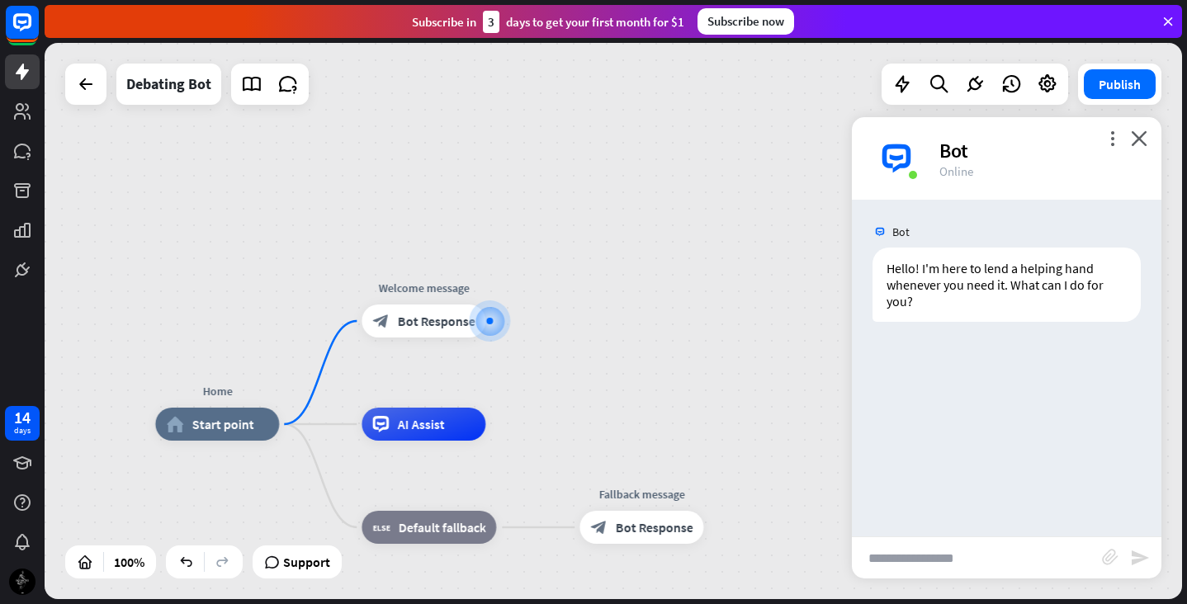
click at [905, 556] on input "text" at bounding box center [977, 557] width 250 height 41
type input "**********"
click at [1139, 557] on icon "send" at bounding box center [1140, 558] width 20 height 20
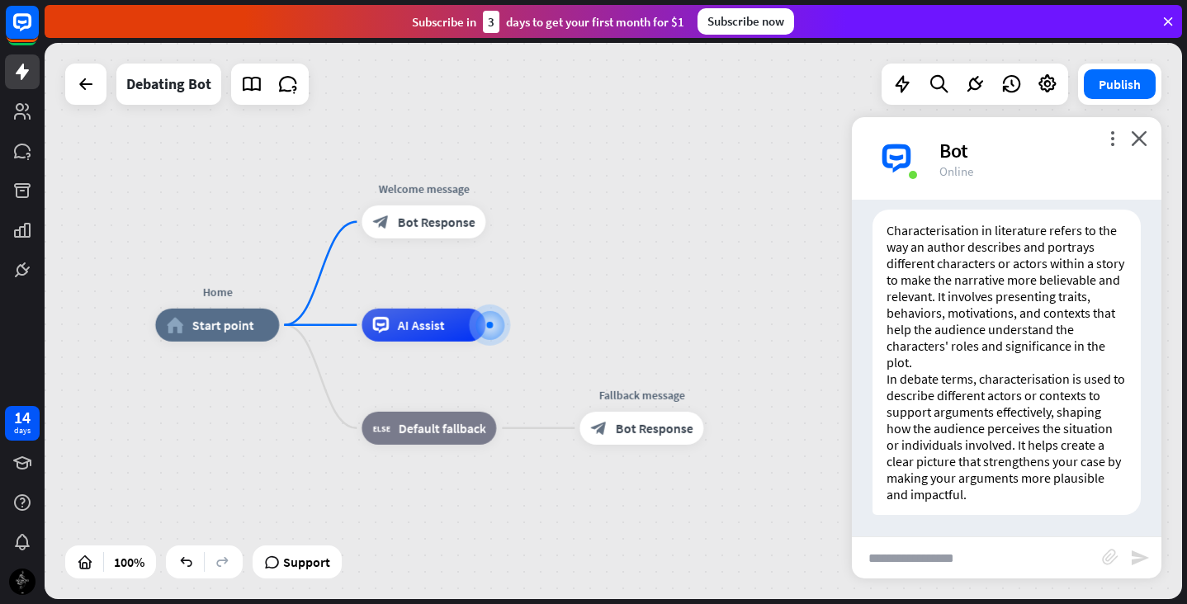
scroll to position [236, 0]
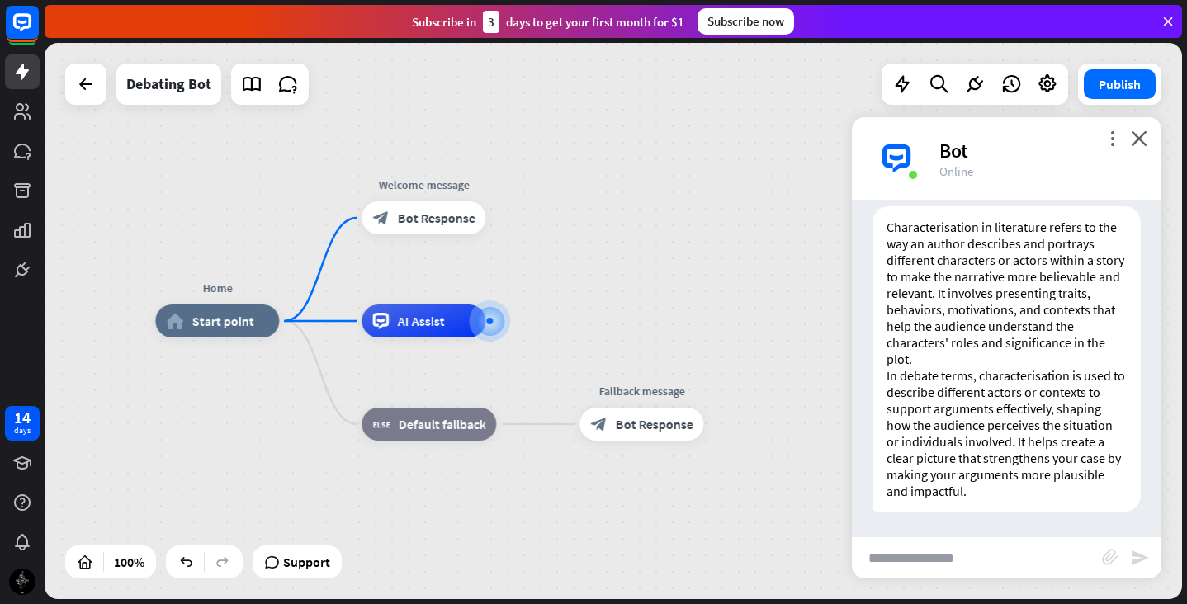
click at [871, 538] on input "text" at bounding box center [977, 557] width 250 height 41
type input "**********"
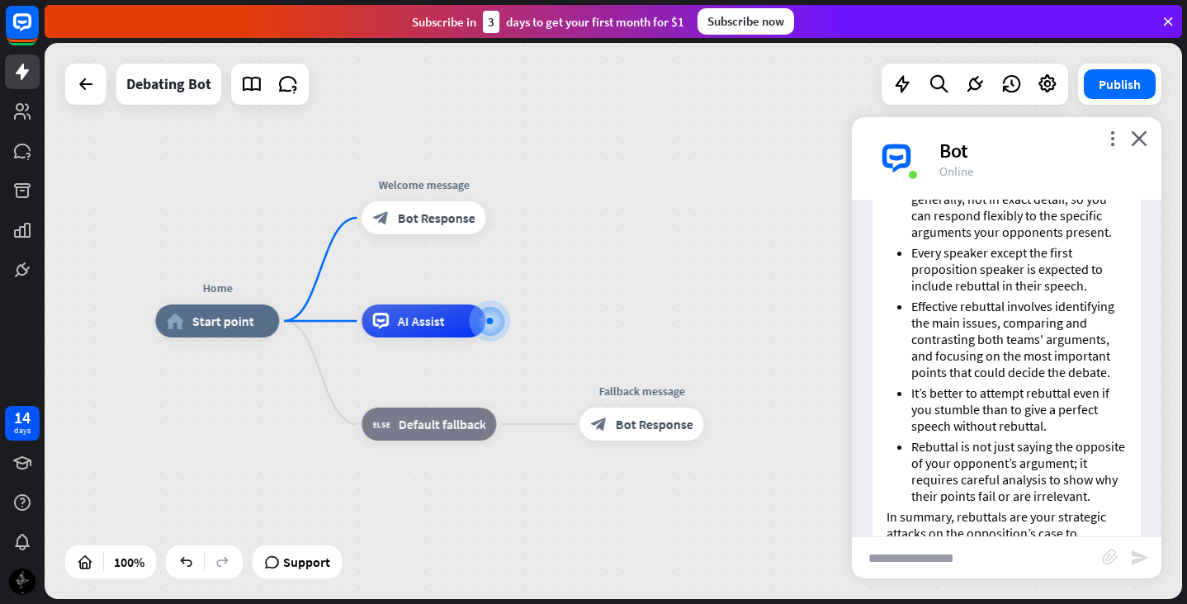
scroll to position [1021, 0]
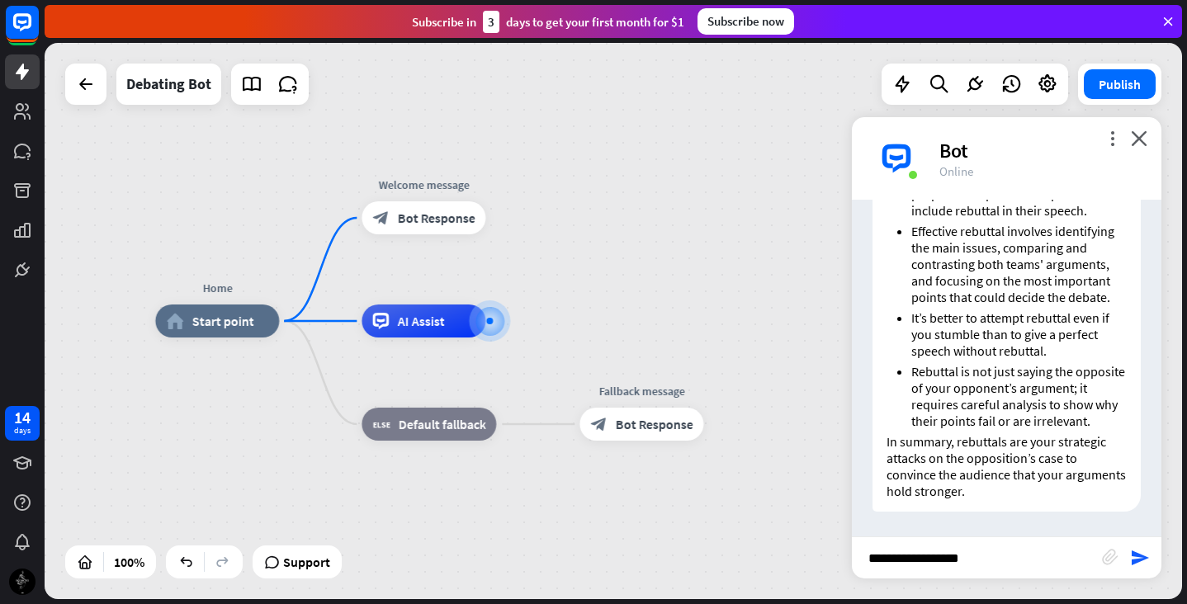
type input "**********"
